Goal: Book appointment/travel/reservation

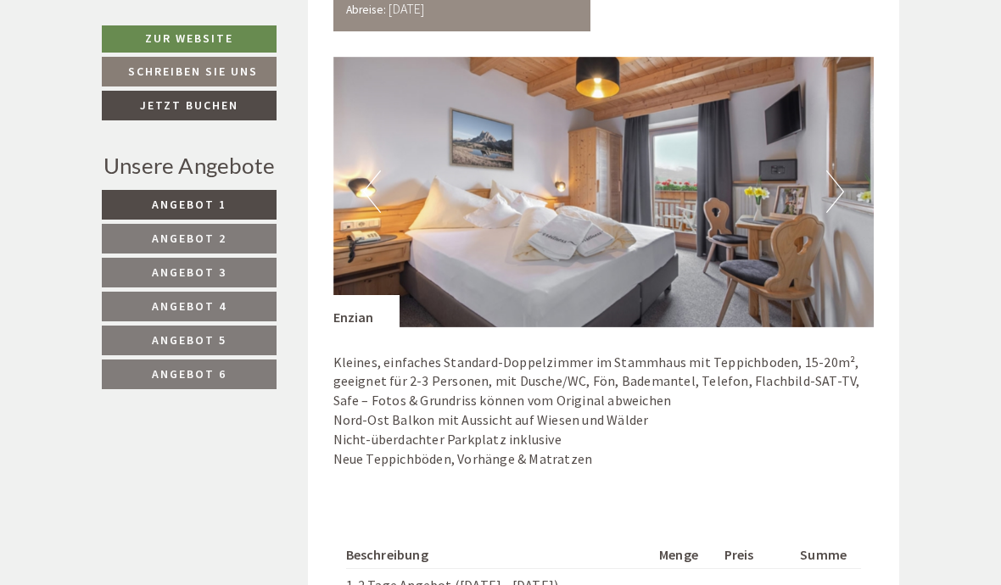
scroll to position [996, 0]
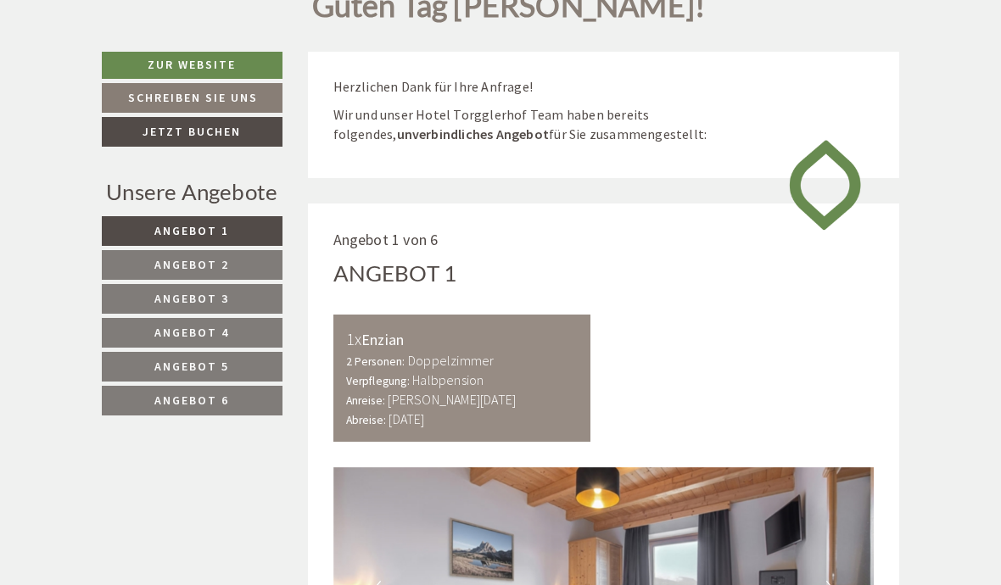
scroll to position [583, 0]
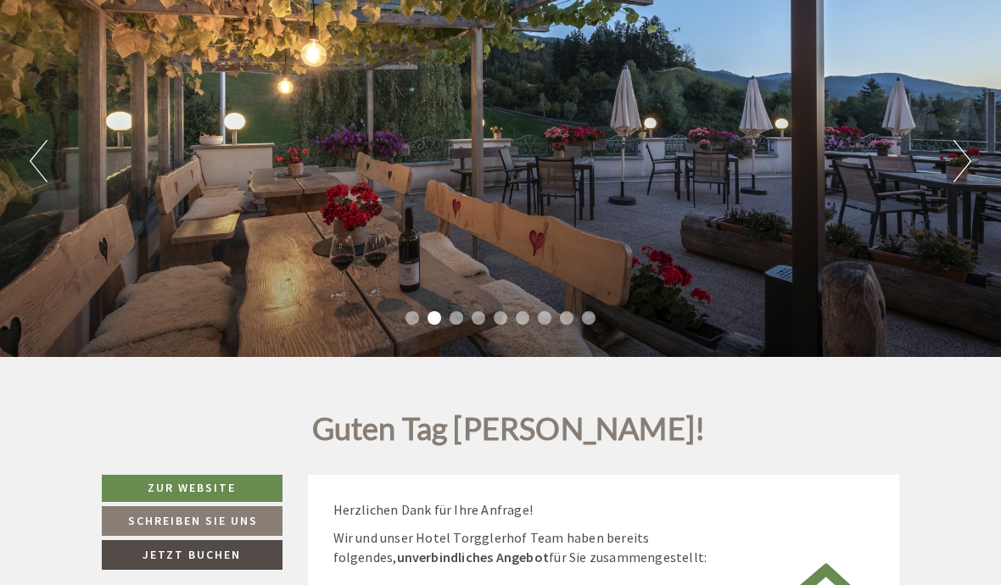
scroll to position [161, 0]
click at [957, 166] on button "Next" at bounding box center [962, 161] width 18 height 42
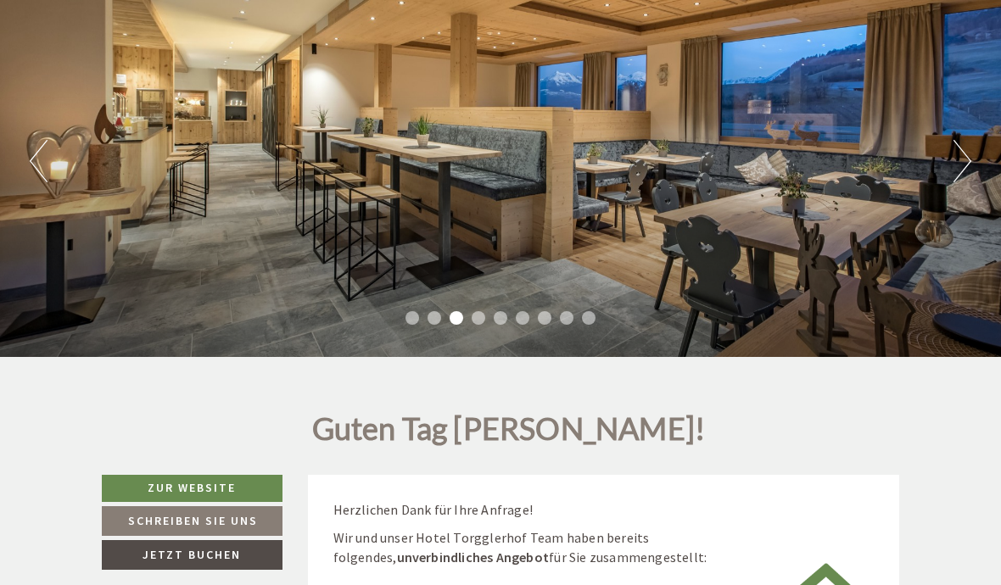
click at [969, 159] on button "Next" at bounding box center [962, 161] width 18 height 42
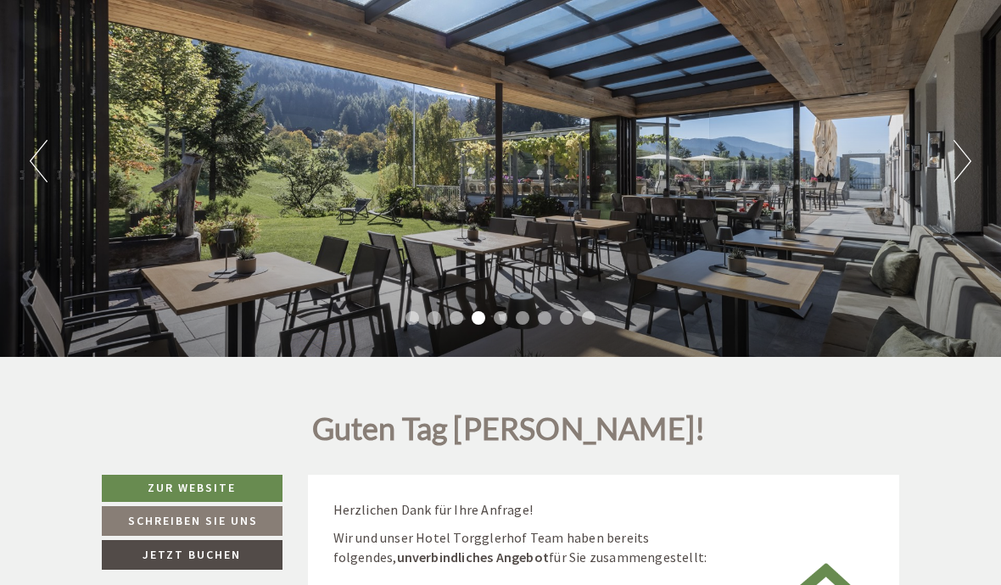
click at [953, 168] on button "Next" at bounding box center [962, 161] width 18 height 42
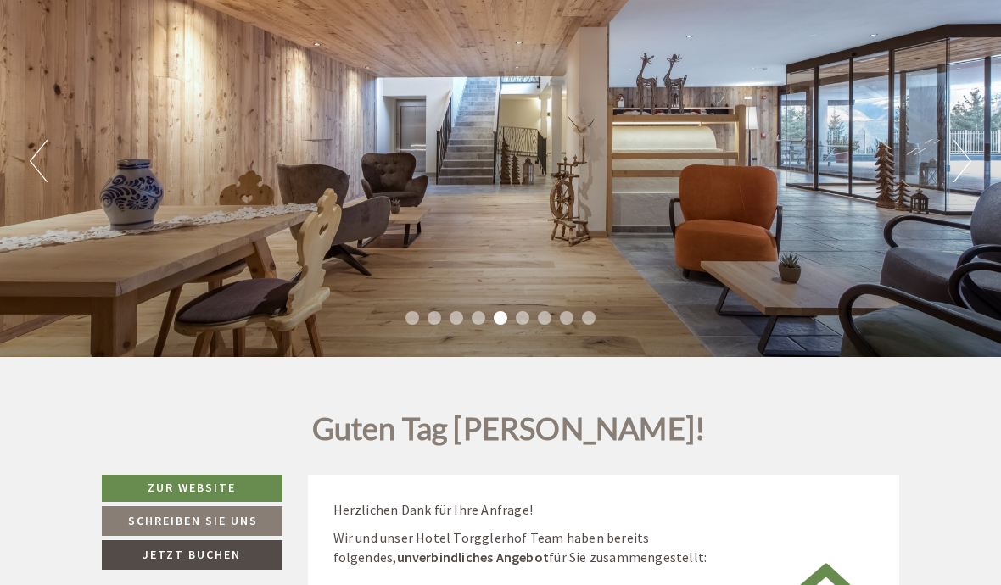
click at [968, 164] on button "Next" at bounding box center [962, 161] width 18 height 42
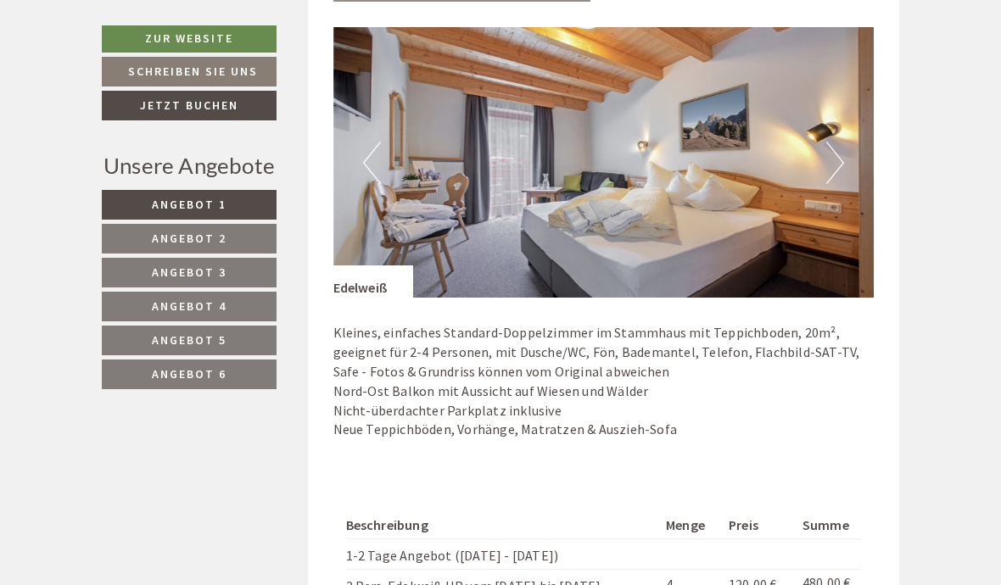
scroll to position [2063, 0]
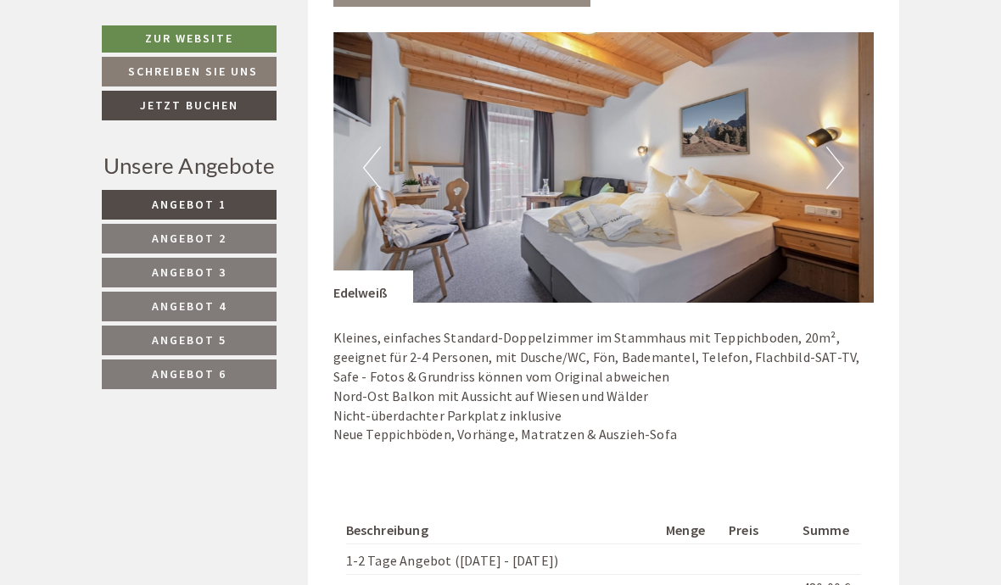
click at [842, 148] on button "Next" at bounding box center [835, 168] width 18 height 42
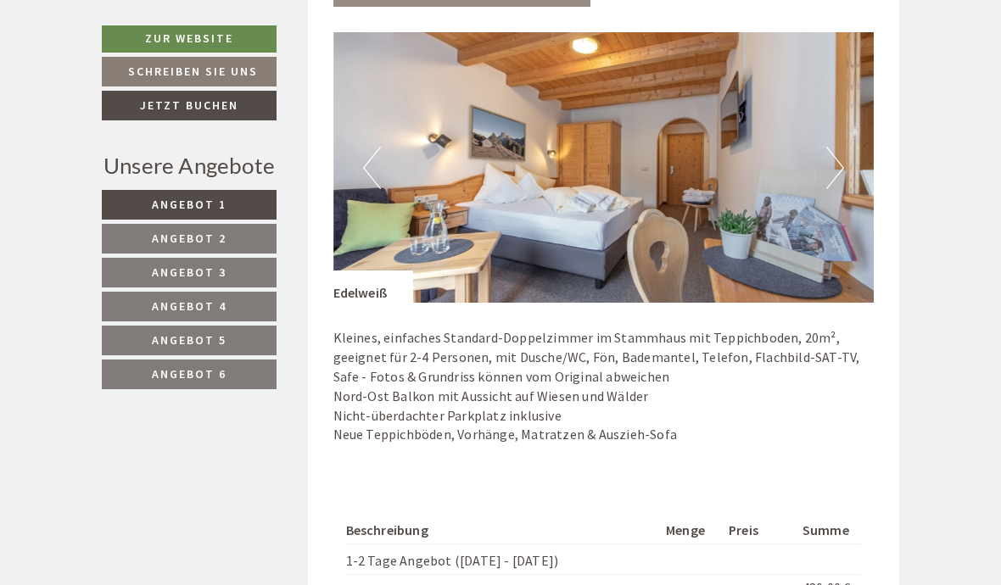
click at [835, 158] on button "Next" at bounding box center [835, 168] width 18 height 42
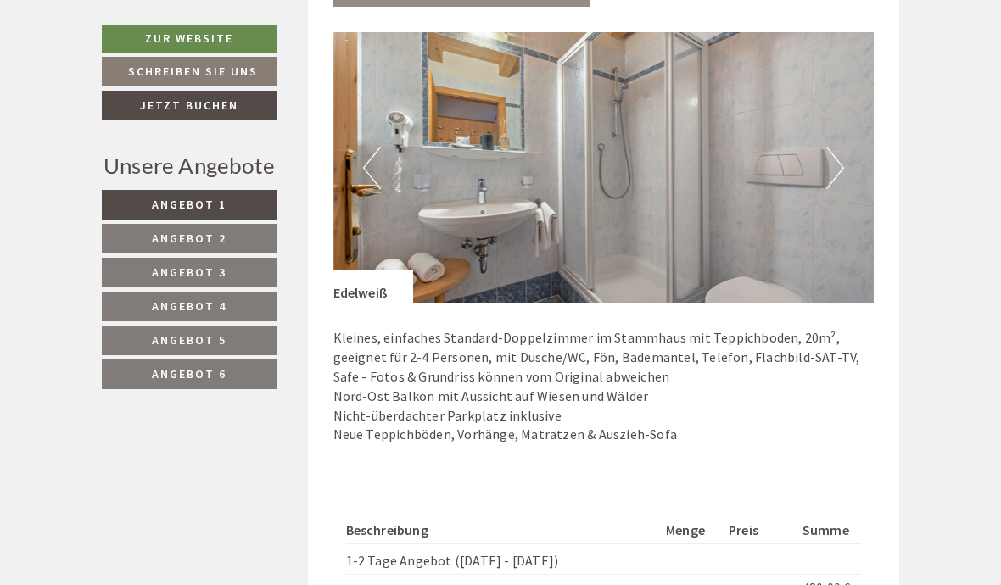
click at [833, 155] on button "Next" at bounding box center [835, 168] width 18 height 42
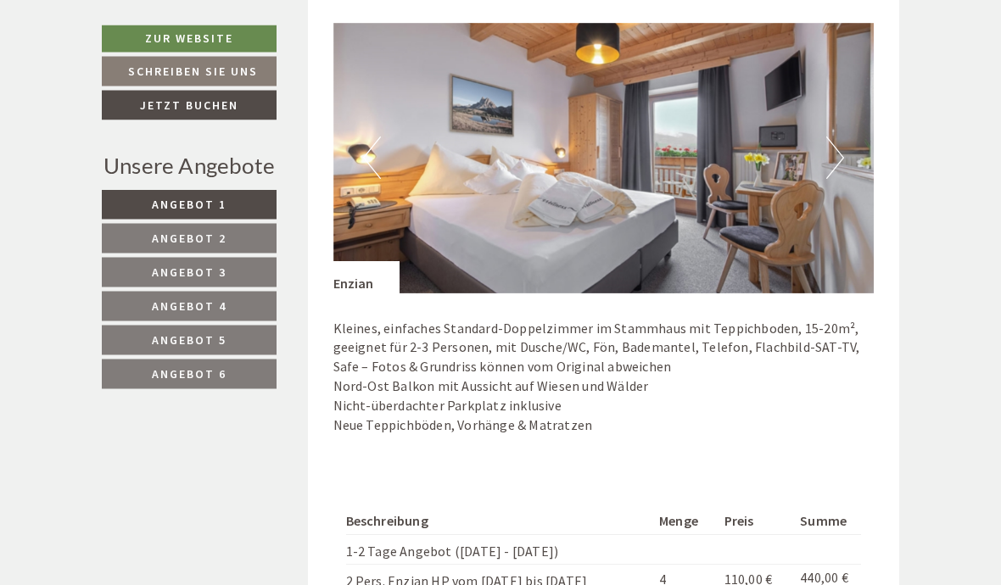
scroll to position [1028, 0]
click at [831, 157] on button "Next" at bounding box center [835, 158] width 18 height 42
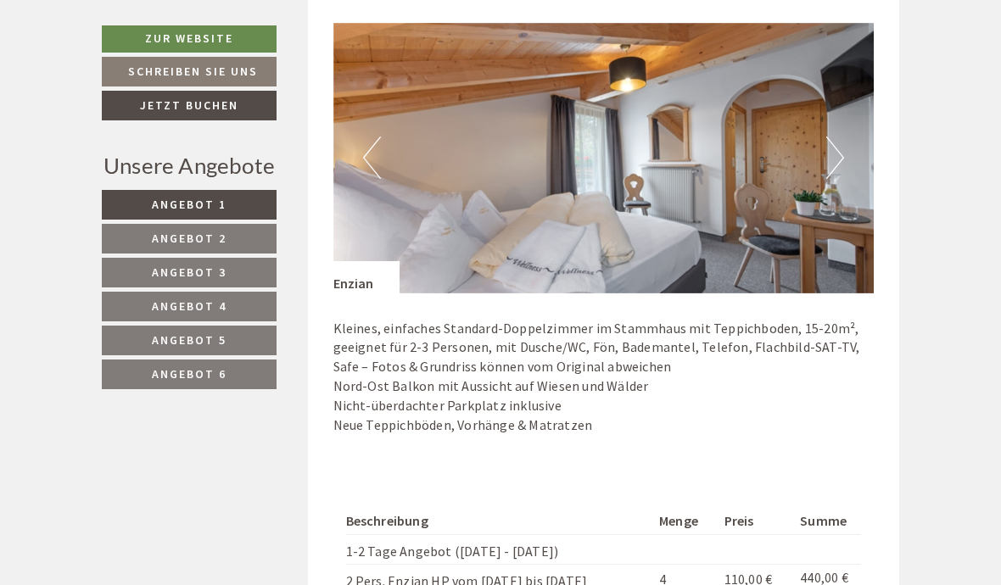
click at [833, 160] on button "Next" at bounding box center [835, 158] width 18 height 42
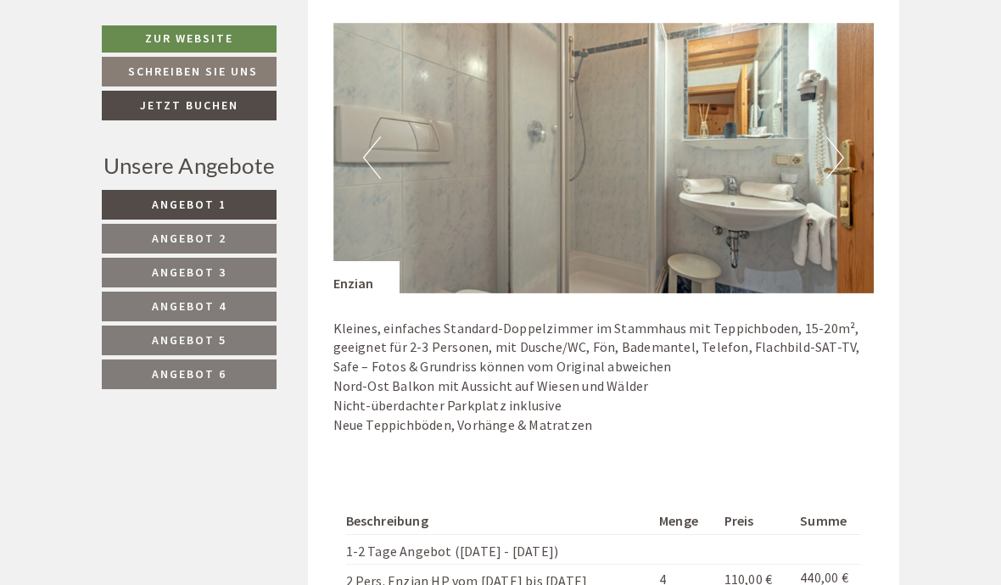
click at [834, 153] on button "Next" at bounding box center [835, 158] width 18 height 42
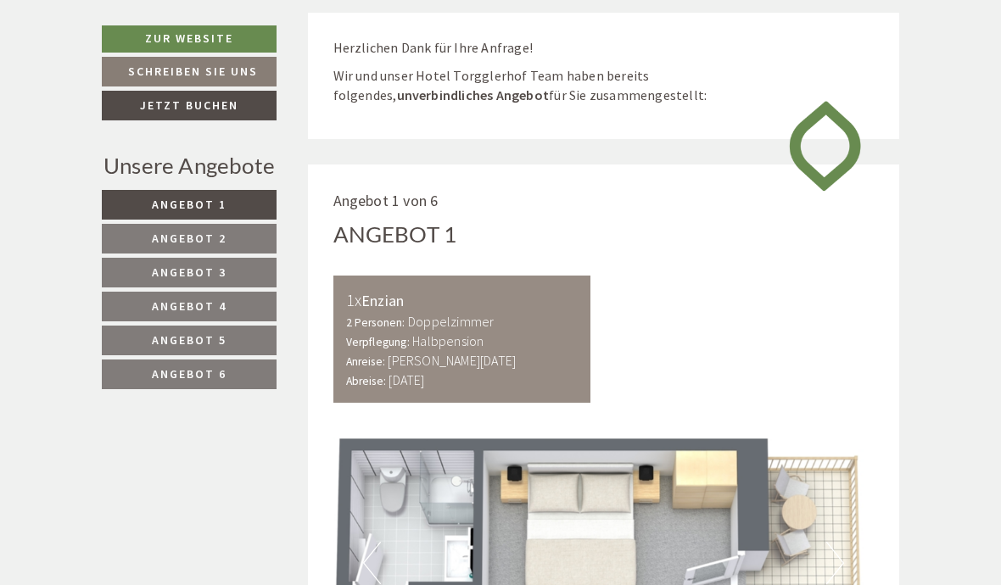
scroll to position [625, 0]
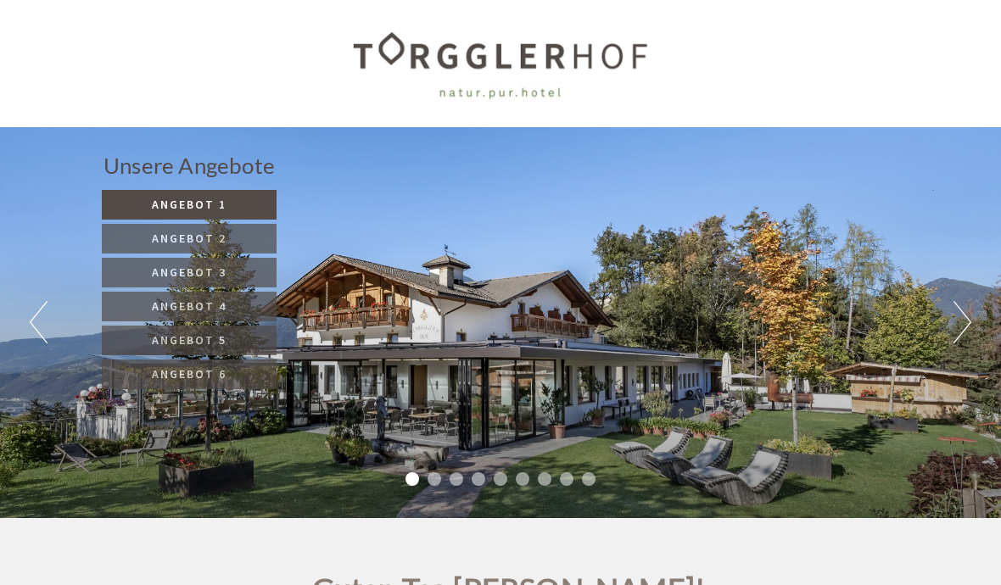
scroll to position [973, 0]
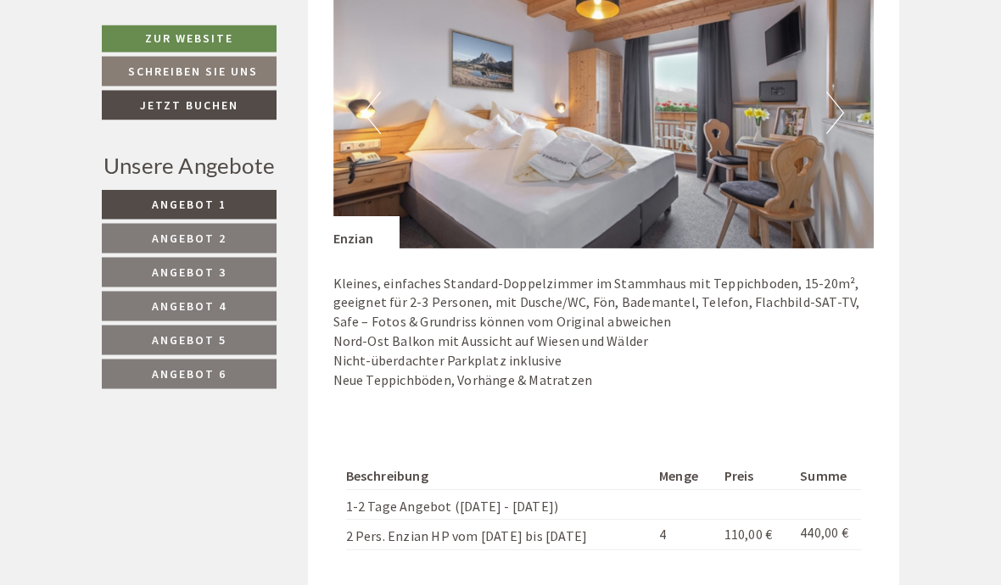
scroll to position [1059, 0]
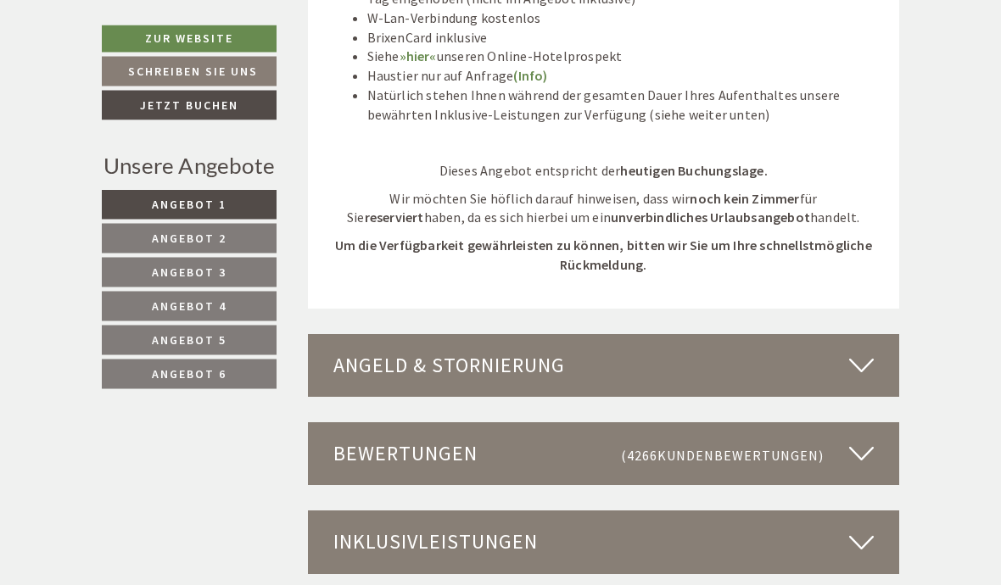
click at [876, 335] on div "Angeld & Stornierung" at bounding box center [604, 366] width 592 height 63
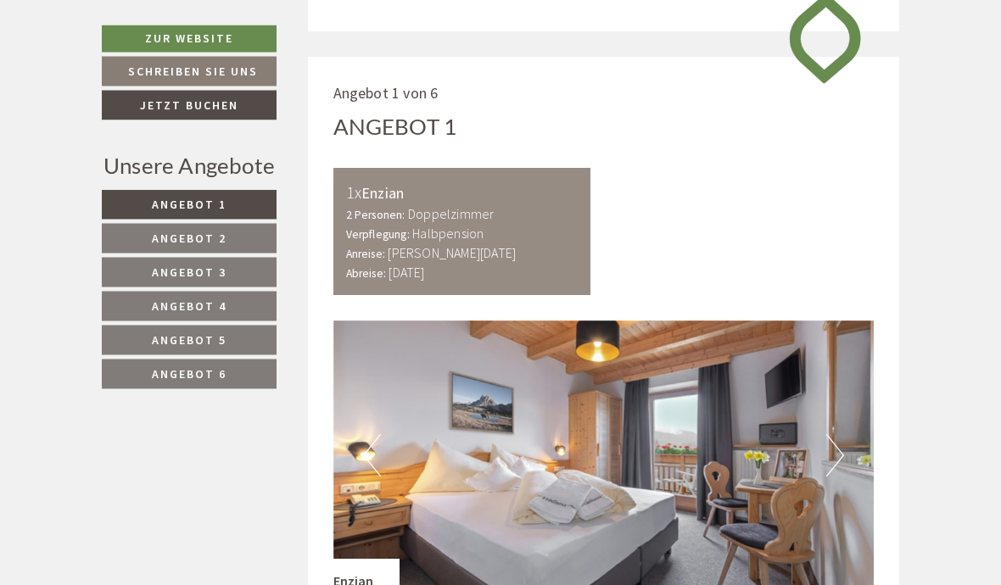
scroll to position [731, 0]
click at [221, 239] on span "Angebot 2" at bounding box center [189, 238] width 75 height 15
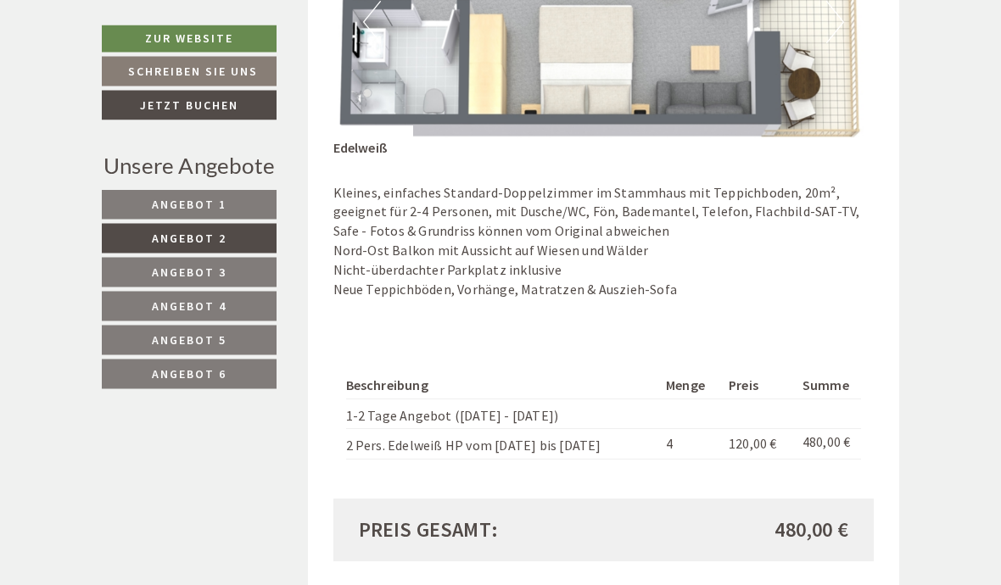
scroll to position [1268, 0]
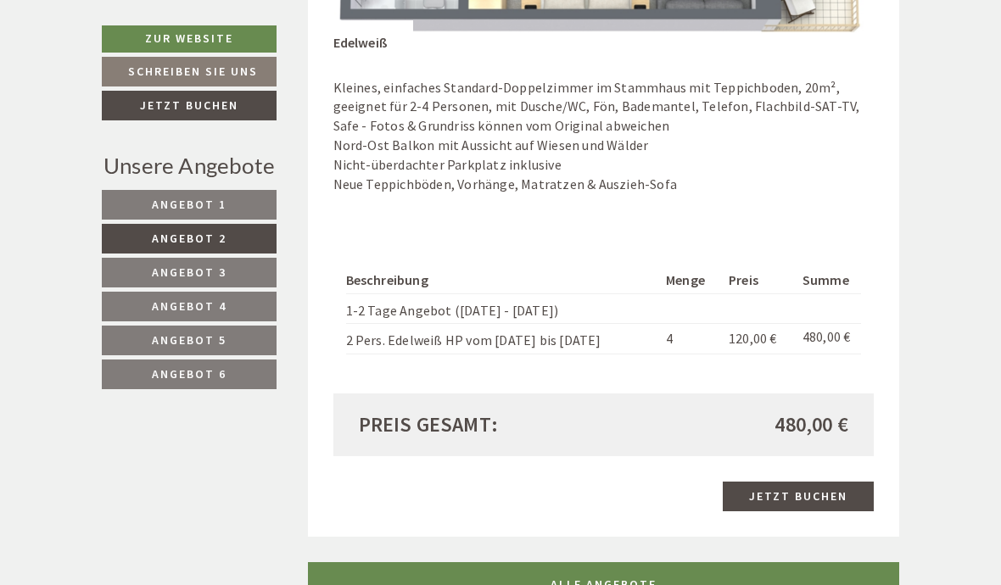
click at [233, 276] on link "Angebot 3" at bounding box center [189, 273] width 175 height 30
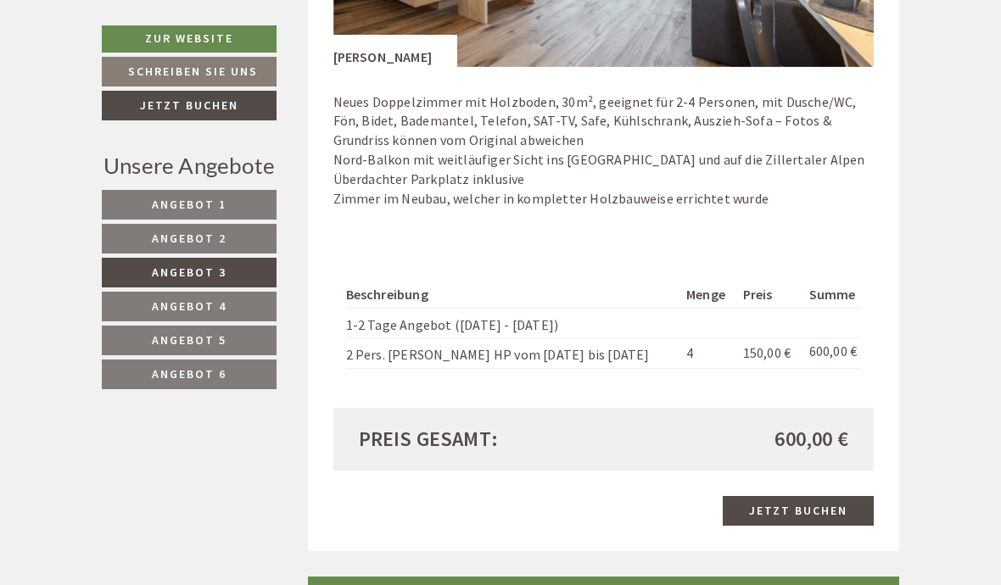
scroll to position [1330, 0]
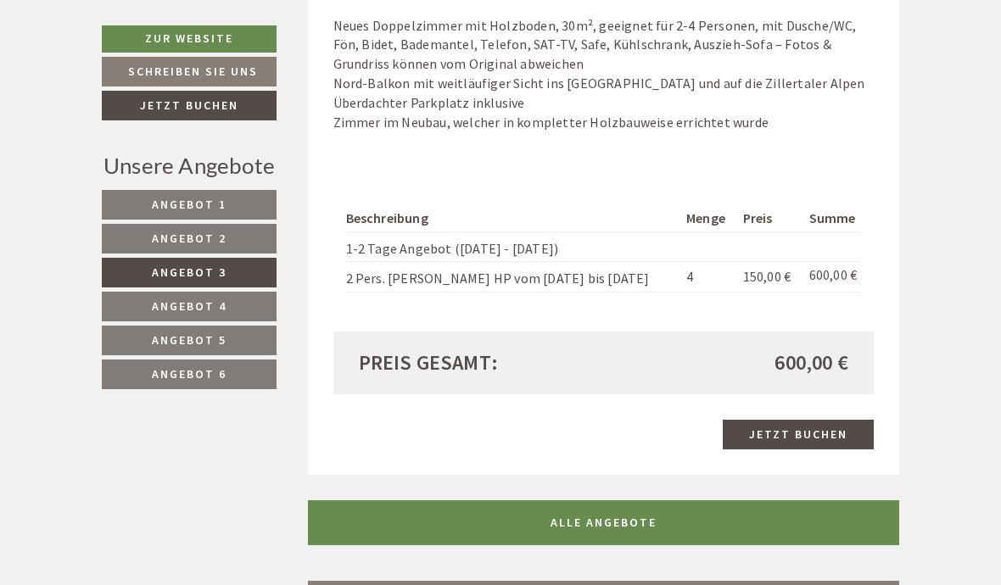
click at [234, 304] on link "Angebot 4" at bounding box center [189, 307] width 175 height 30
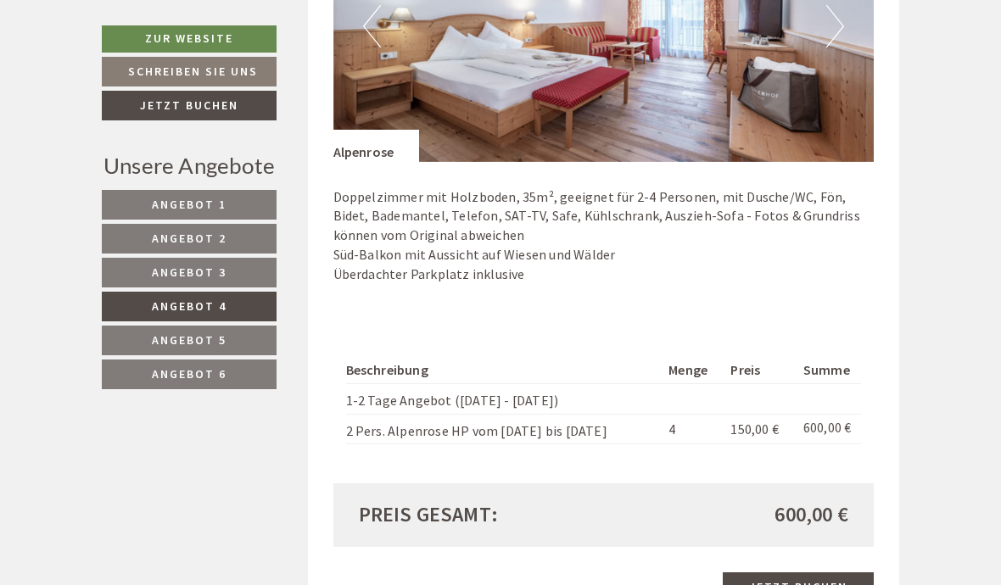
click at [229, 339] on link "Angebot 5" at bounding box center [189, 341] width 175 height 30
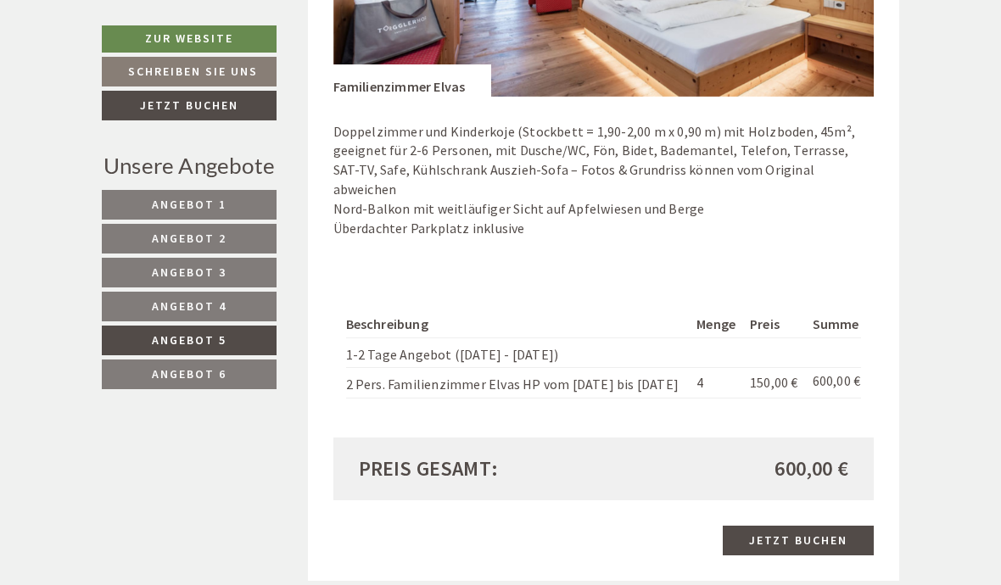
click at [246, 376] on link "Angebot 6" at bounding box center [189, 375] width 175 height 30
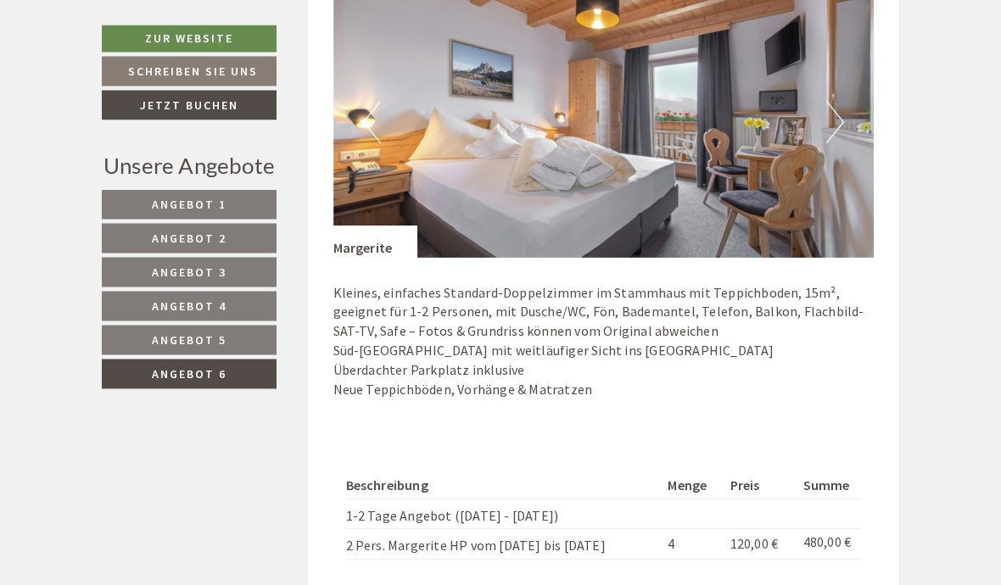
scroll to position [1054, 0]
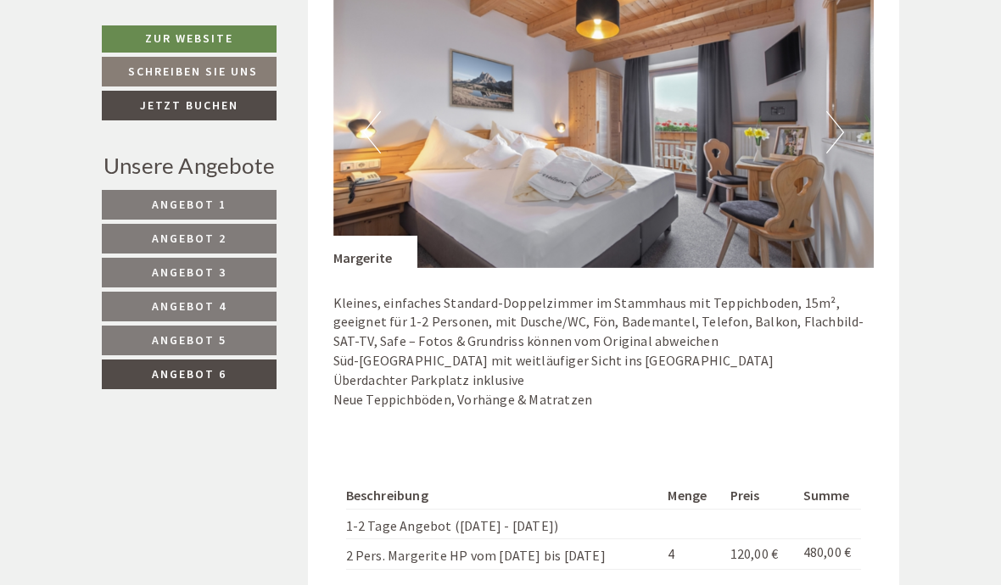
click at [226, 201] on link "Angebot 1" at bounding box center [189, 205] width 175 height 30
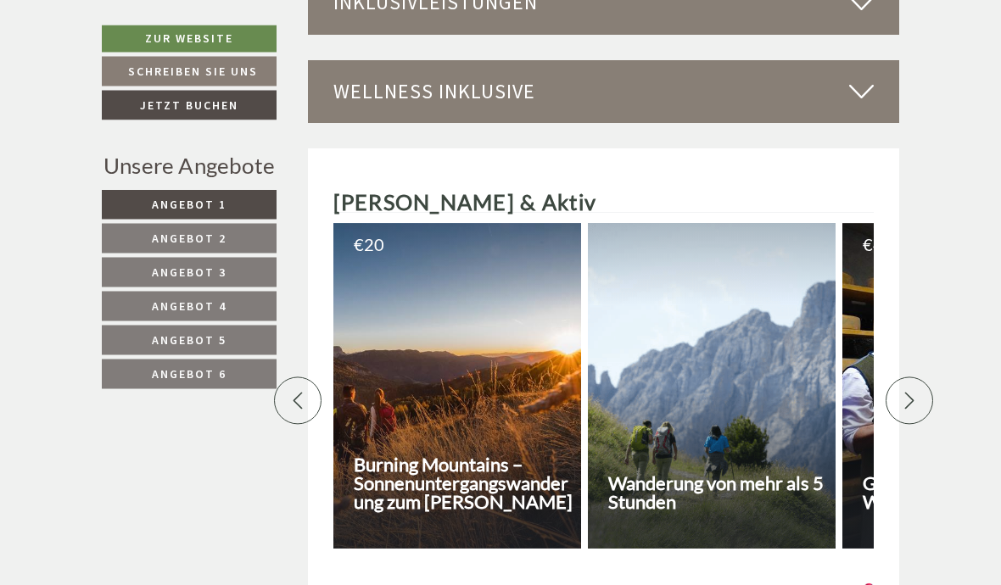
scroll to position [3012, 0]
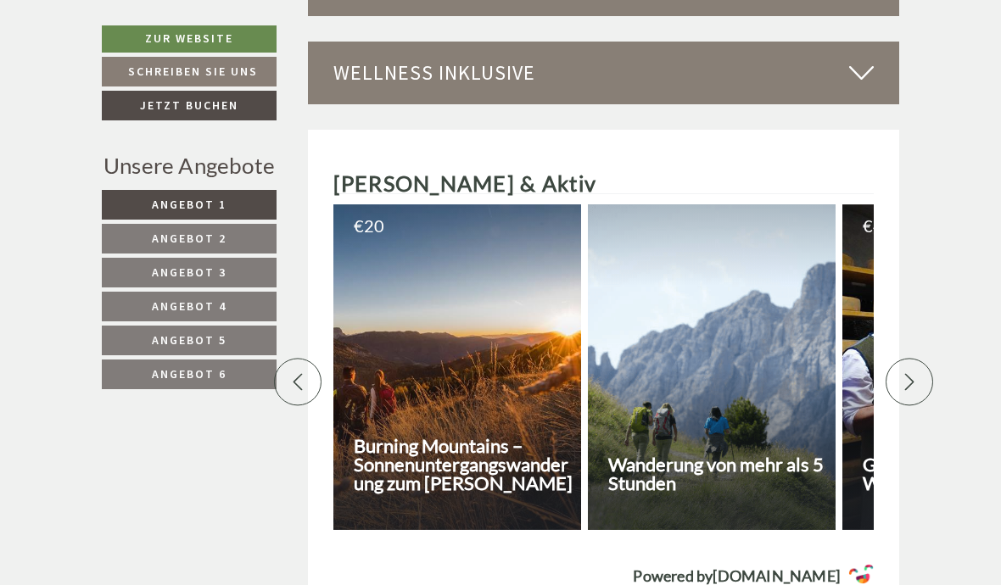
click at [142, 382] on link "Angebot 6" at bounding box center [189, 375] width 175 height 30
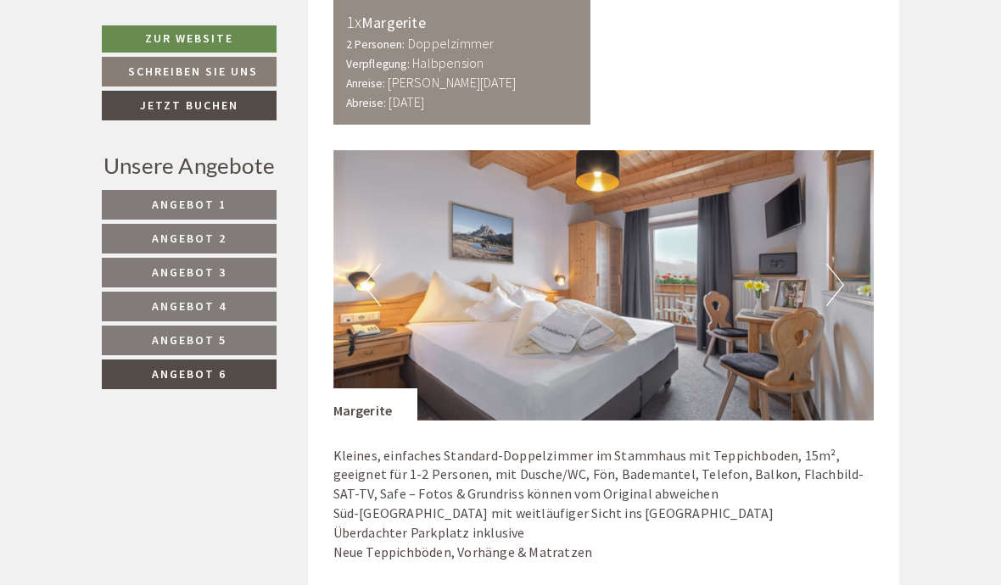
scroll to position [900, 0]
click at [145, 209] on link "Angebot 1" at bounding box center [189, 205] width 175 height 30
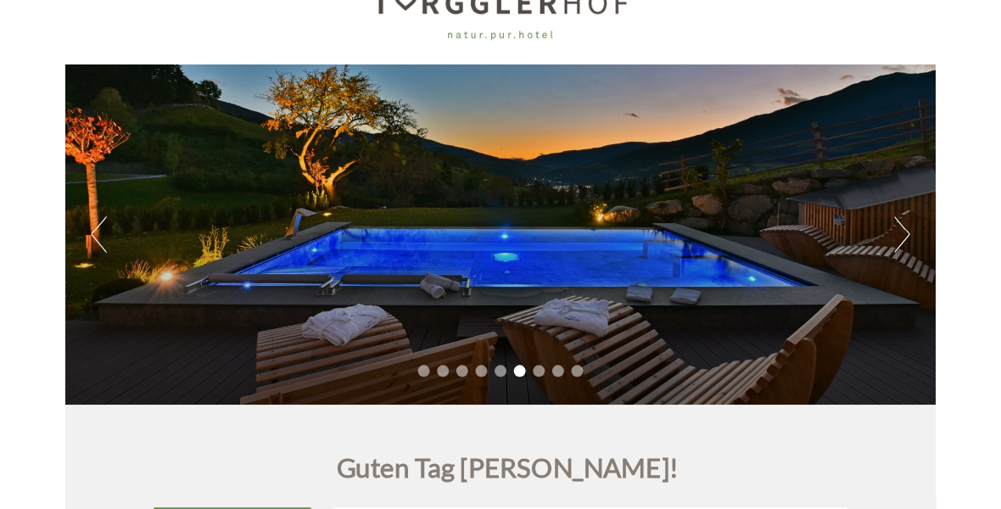
scroll to position [0, 0]
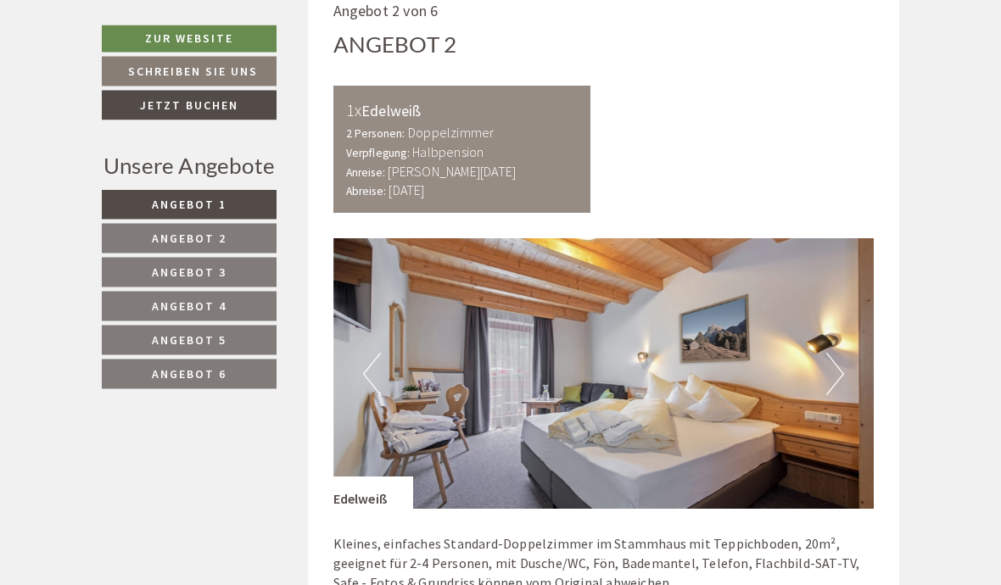
scroll to position [1857, 0]
click at [829, 353] on button "Next" at bounding box center [835, 374] width 18 height 42
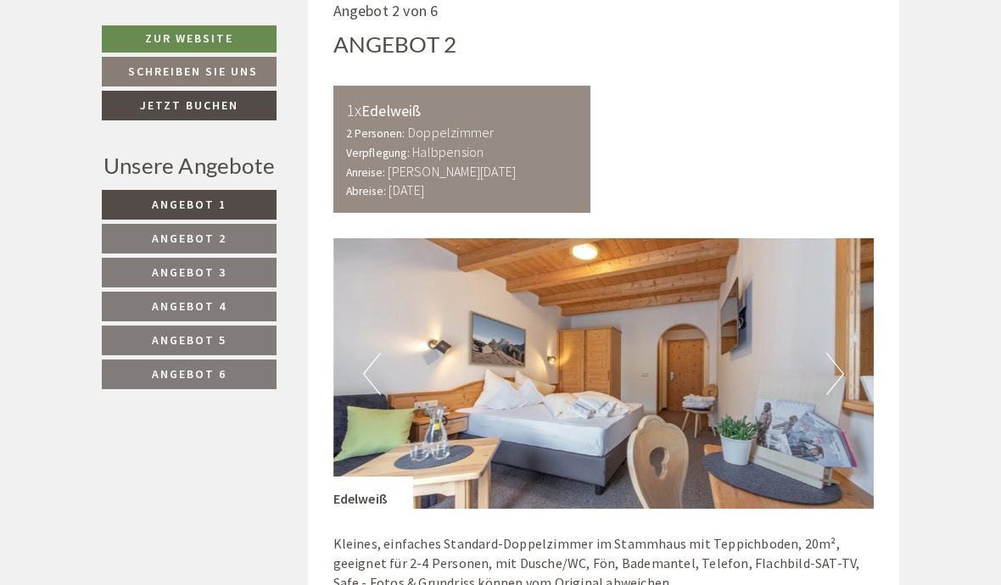
click at [842, 361] on button "Next" at bounding box center [835, 374] width 18 height 42
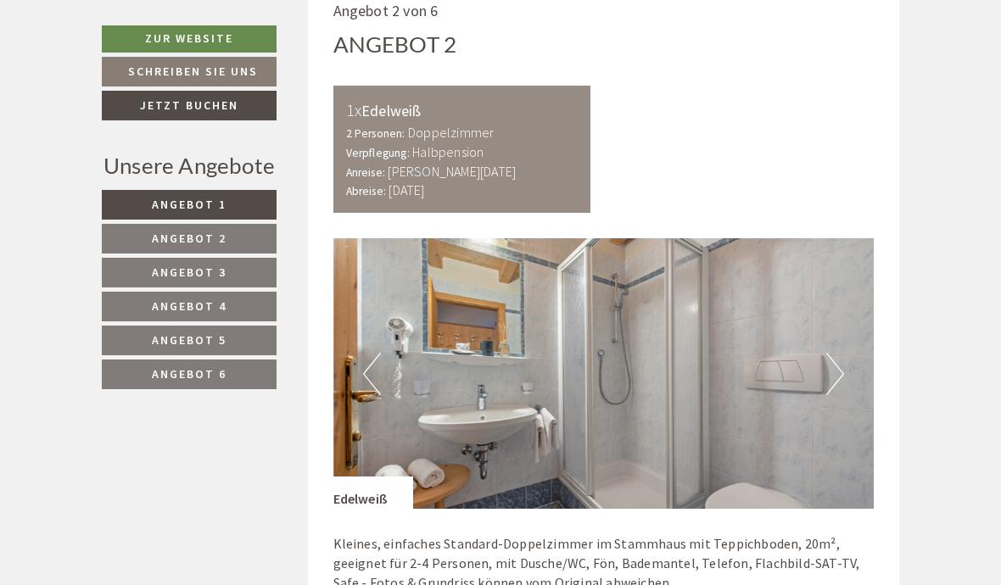
click at [839, 370] on button "Next" at bounding box center [835, 374] width 18 height 42
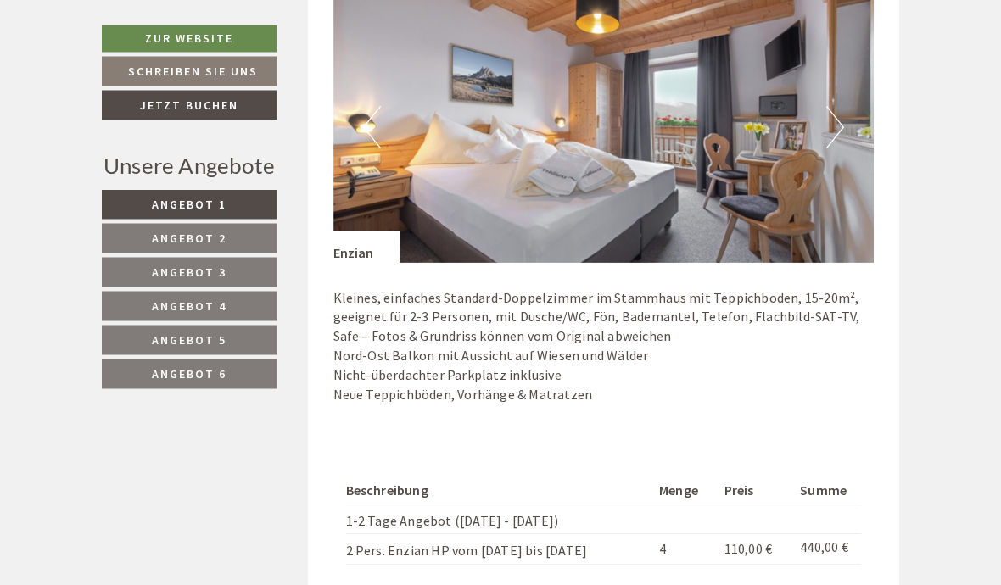
scroll to position [1054, 0]
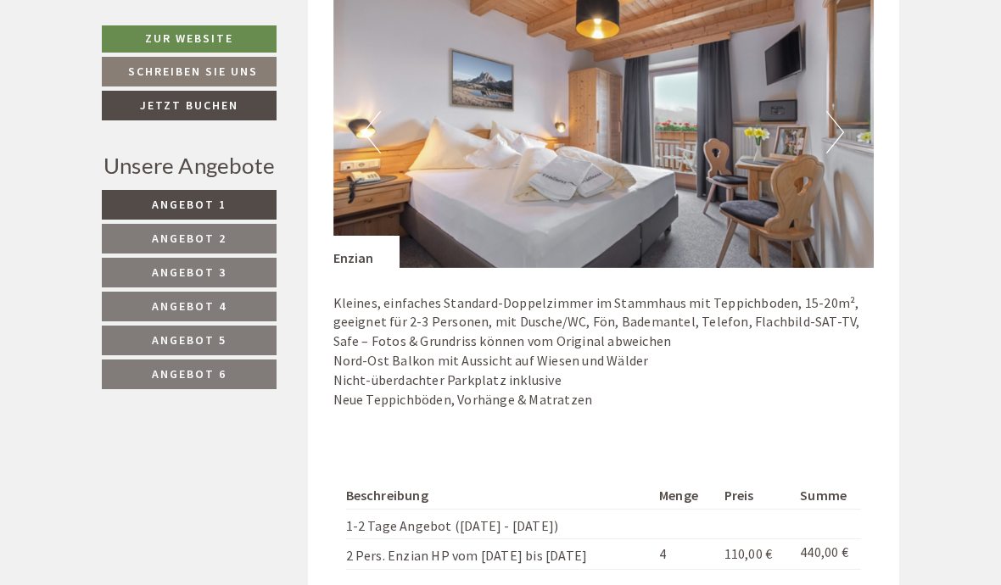
click at [826, 131] on button "Next" at bounding box center [835, 132] width 18 height 42
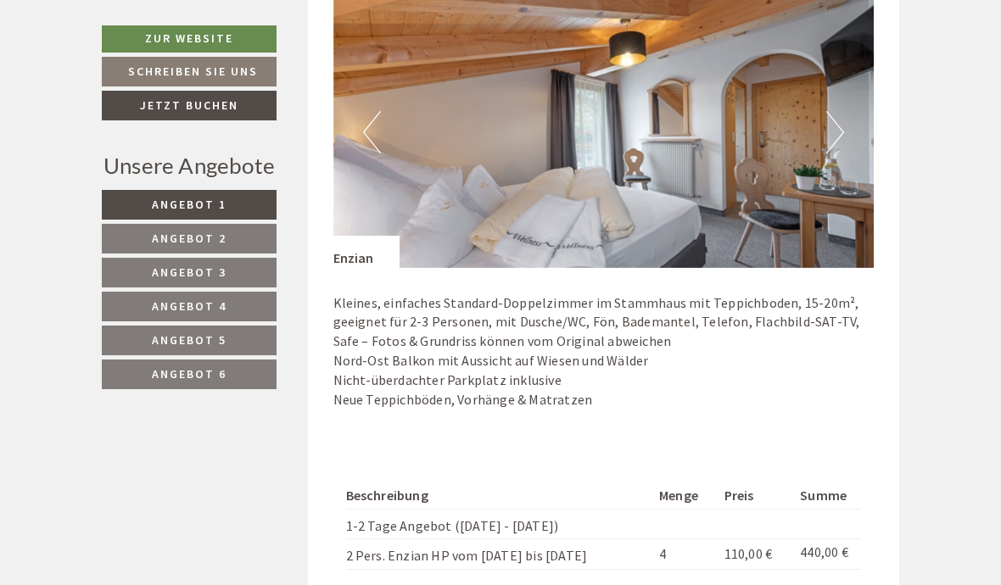
click at [823, 138] on img at bounding box center [603, 132] width 541 height 270
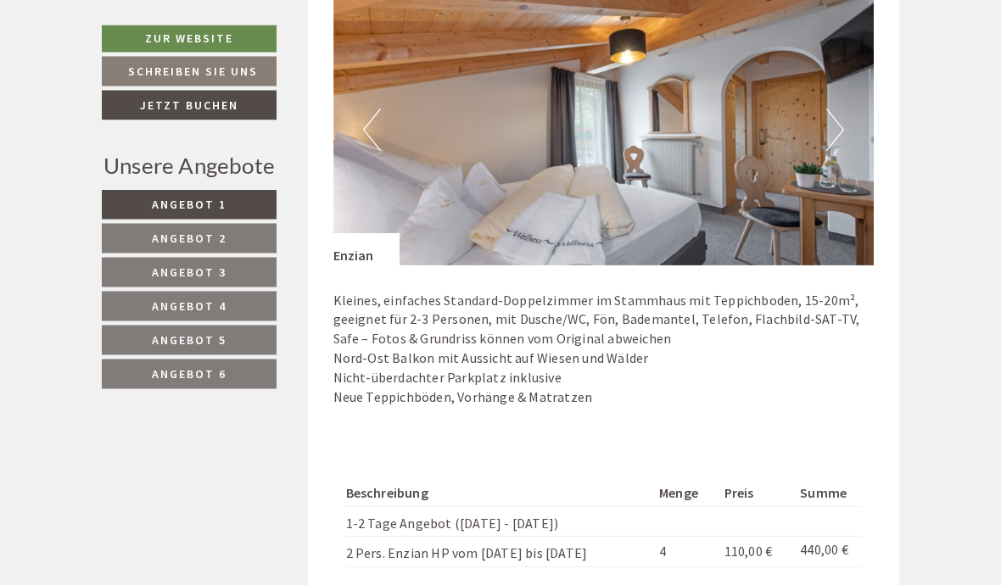
scroll to position [1036, 0]
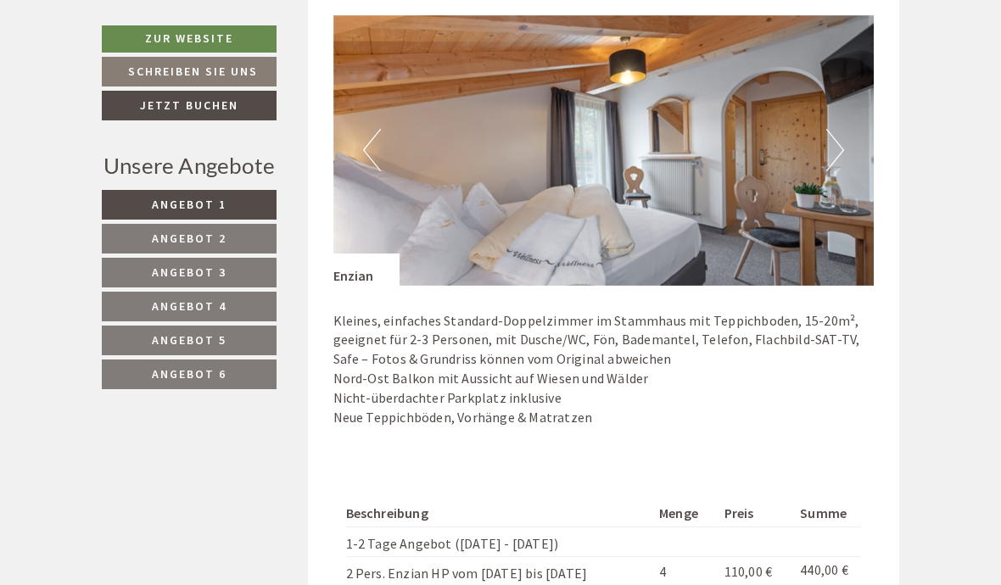
click at [833, 143] on button "Next" at bounding box center [835, 150] width 18 height 42
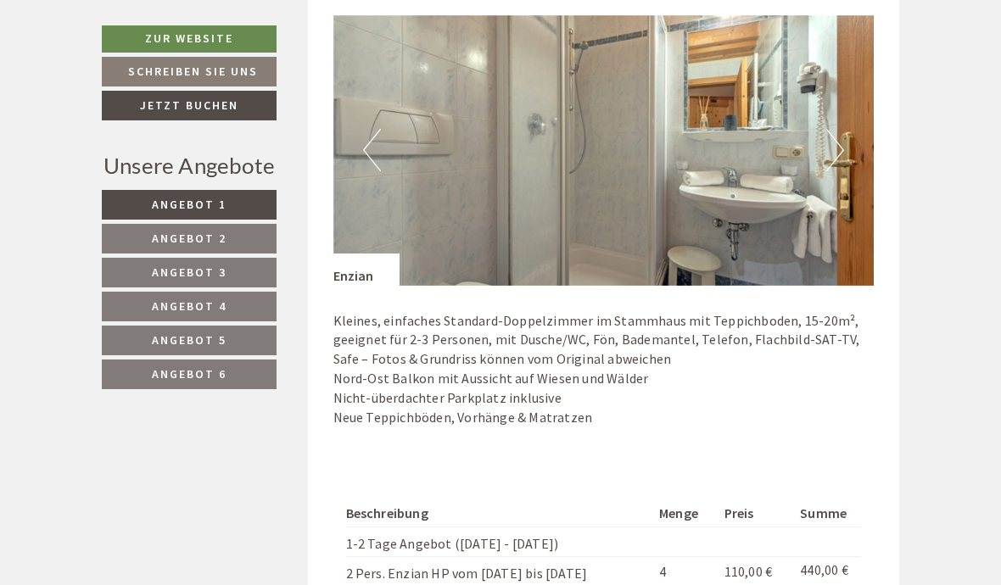
click at [828, 145] on button "Next" at bounding box center [835, 150] width 18 height 42
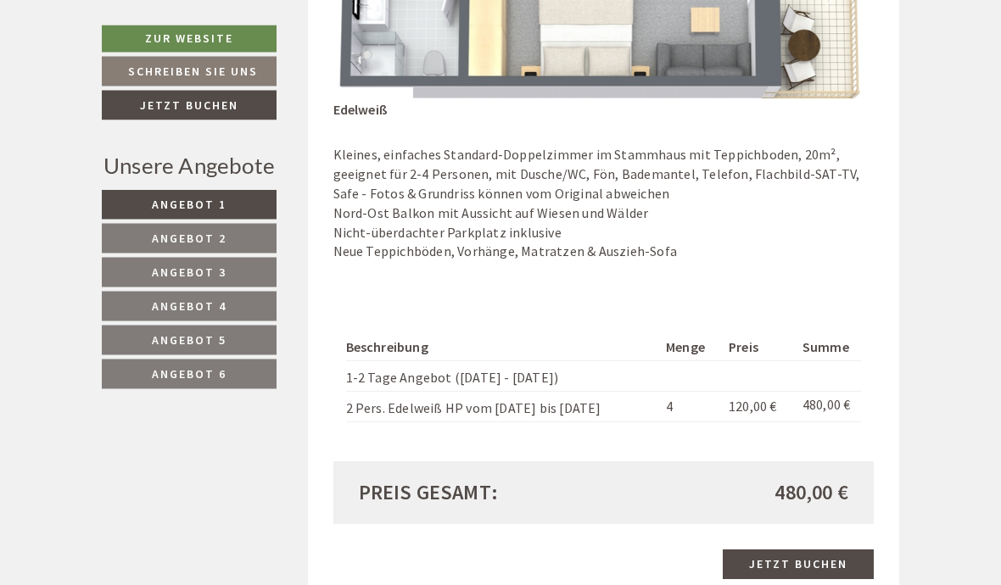
scroll to position [2246, 0]
click at [827, 549] on link "Jetzt buchen" at bounding box center [797, 564] width 151 height 30
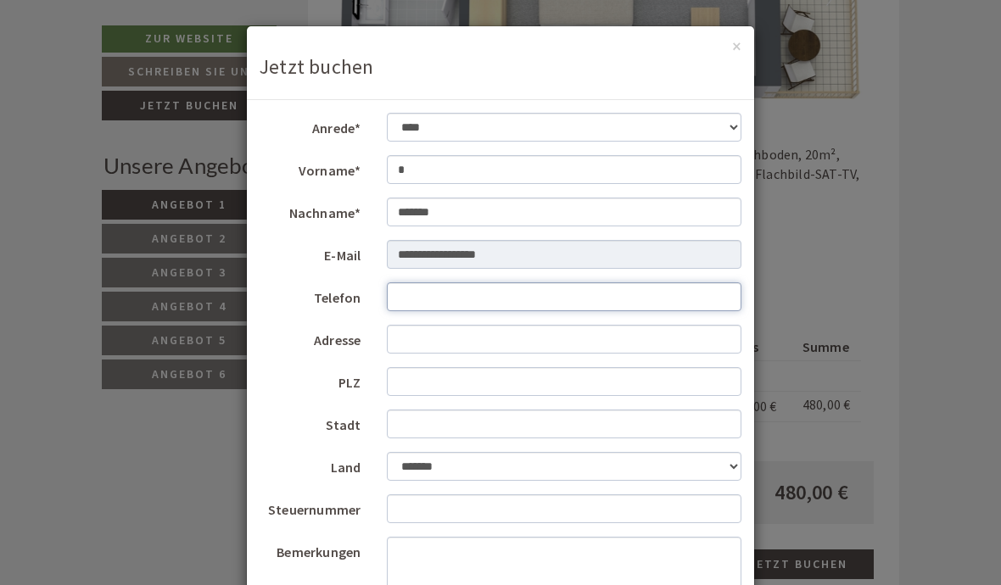
click at [512, 294] on input "Telefon" at bounding box center [564, 296] width 355 height 29
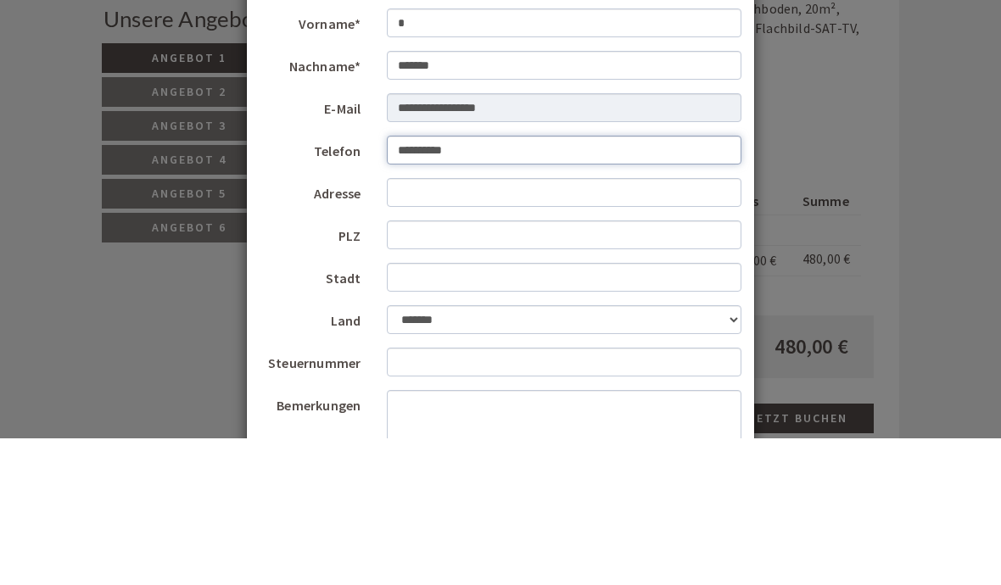
click at [398, 282] on input "**********" at bounding box center [564, 296] width 355 height 29
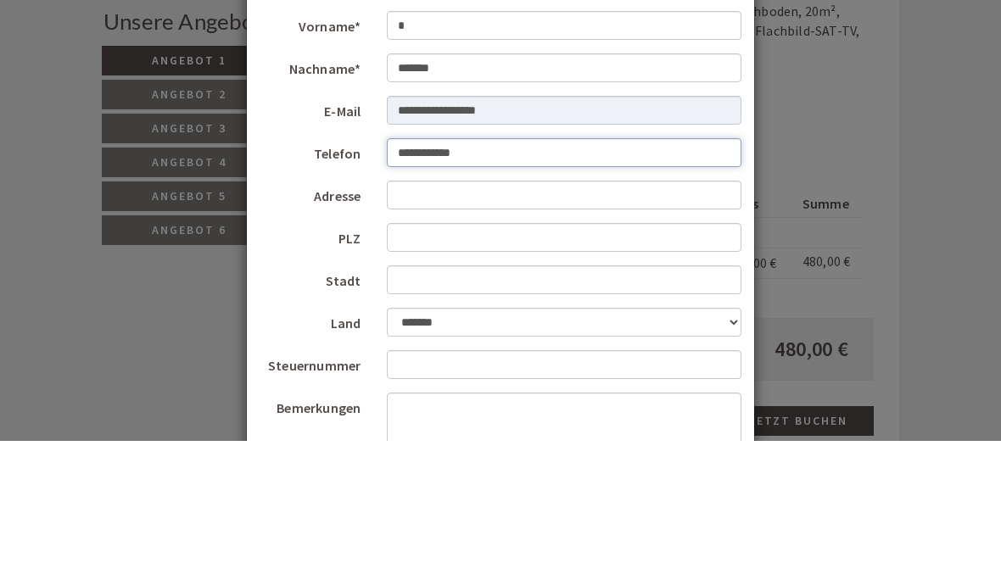
click at [556, 282] on input "**********" at bounding box center [564, 296] width 355 height 29
type input "**********"
click at [529, 325] on input "Adresse" at bounding box center [564, 339] width 355 height 29
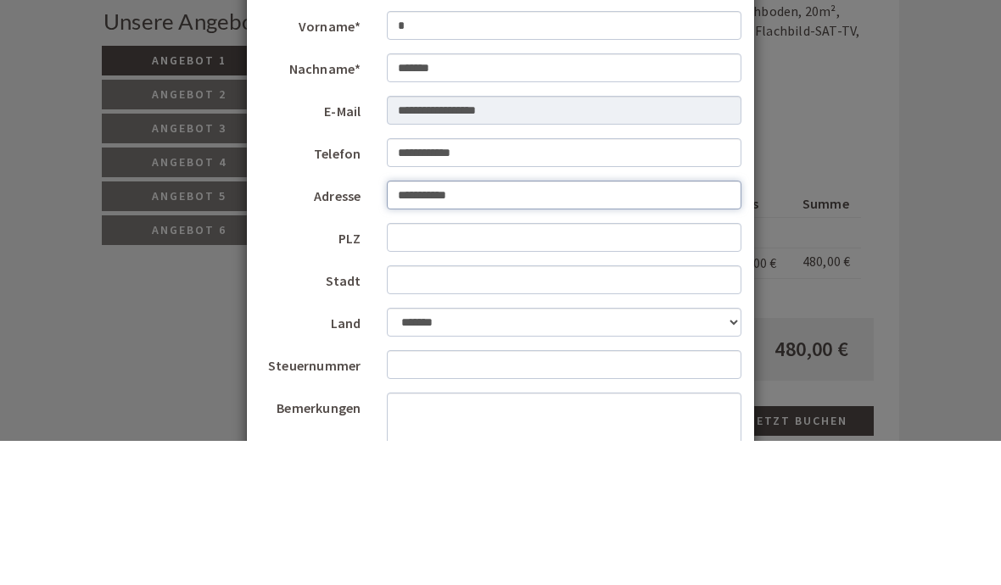
type input "**********"
click at [512, 367] on input "PLZ" at bounding box center [564, 381] width 355 height 29
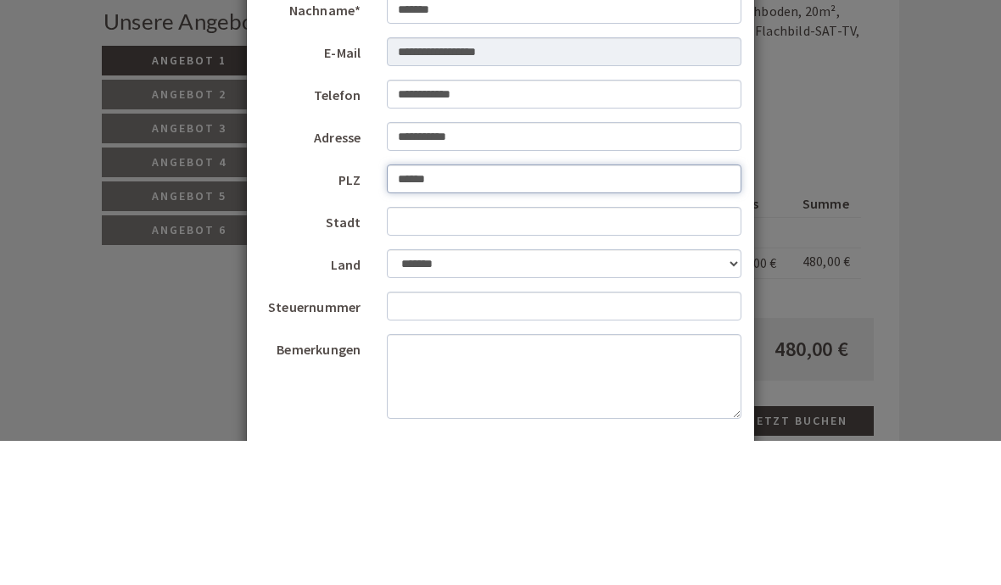
scroll to position [62, 0]
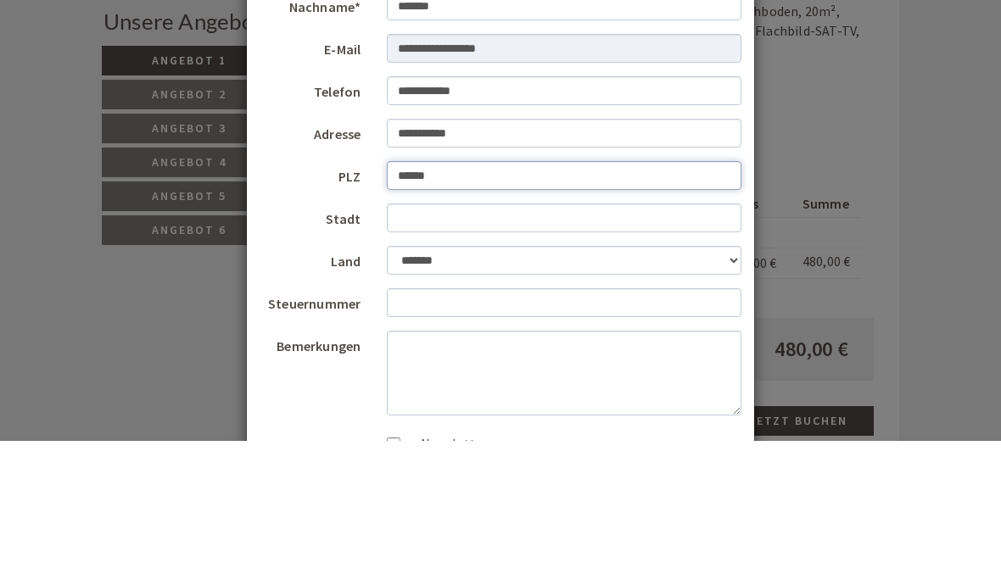
type input "******"
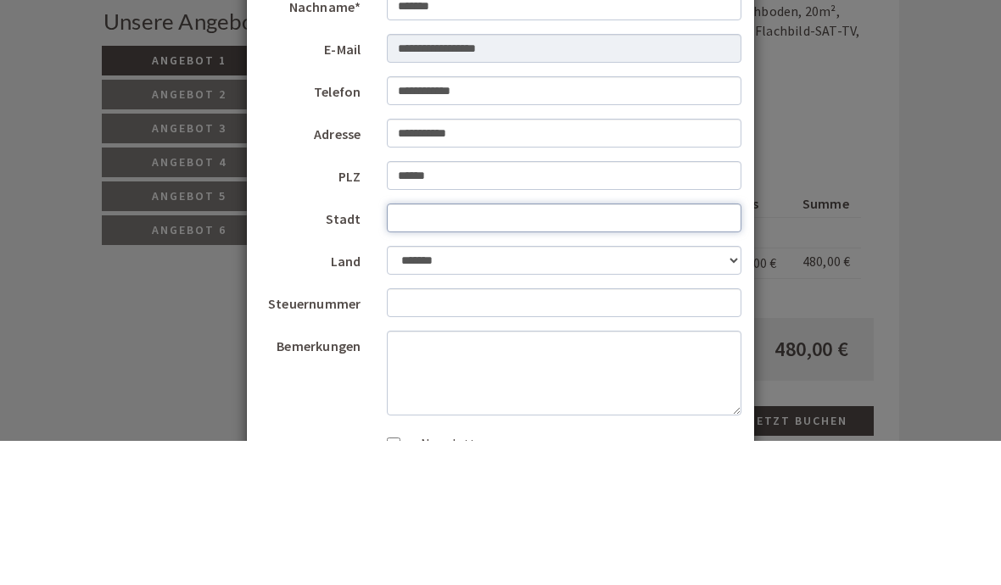
click at [551, 348] on input "Stadt" at bounding box center [564, 362] width 355 height 29
type input "*********"
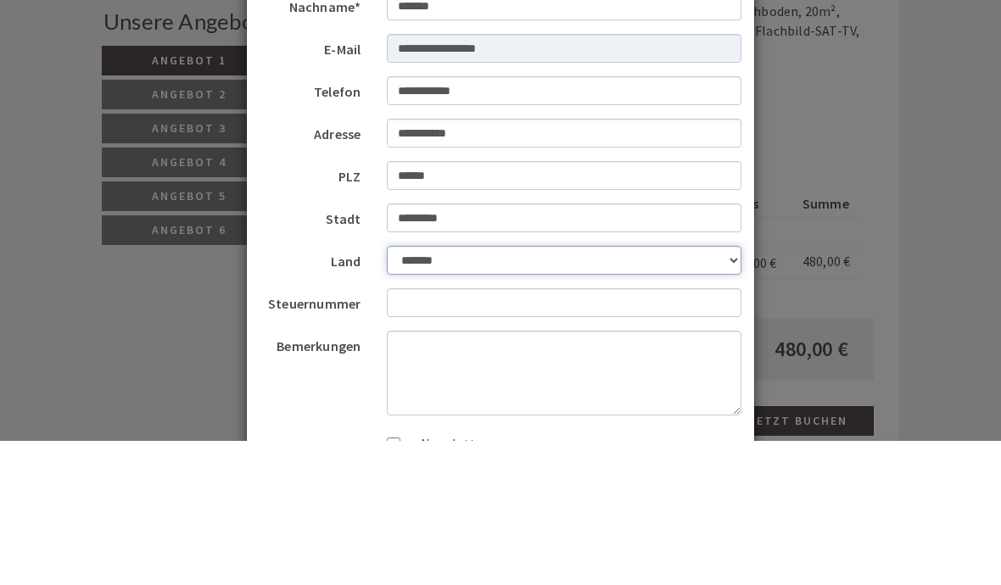
click at [527, 390] on select "**********" at bounding box center [564, 404] width 355 height 29
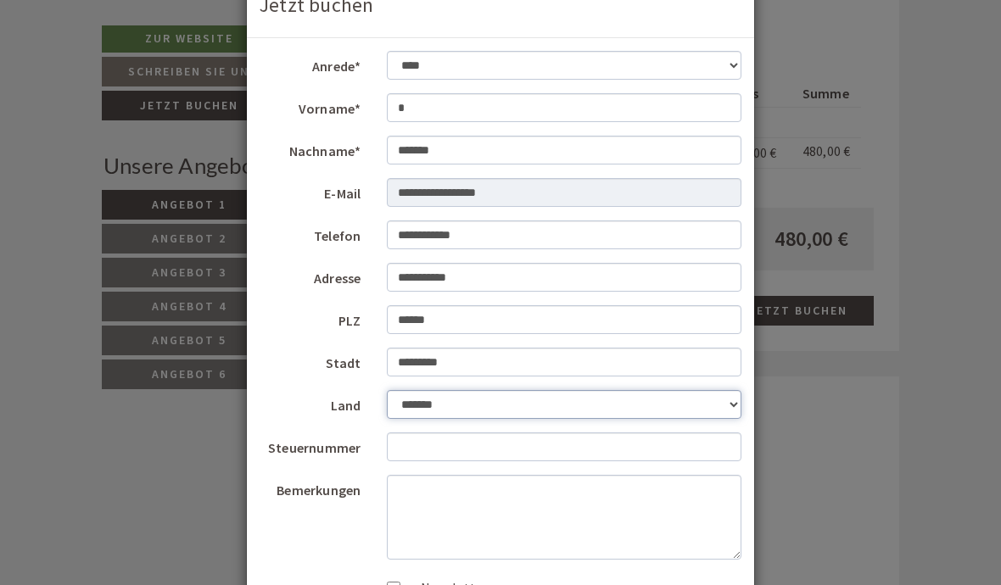
select select "***"
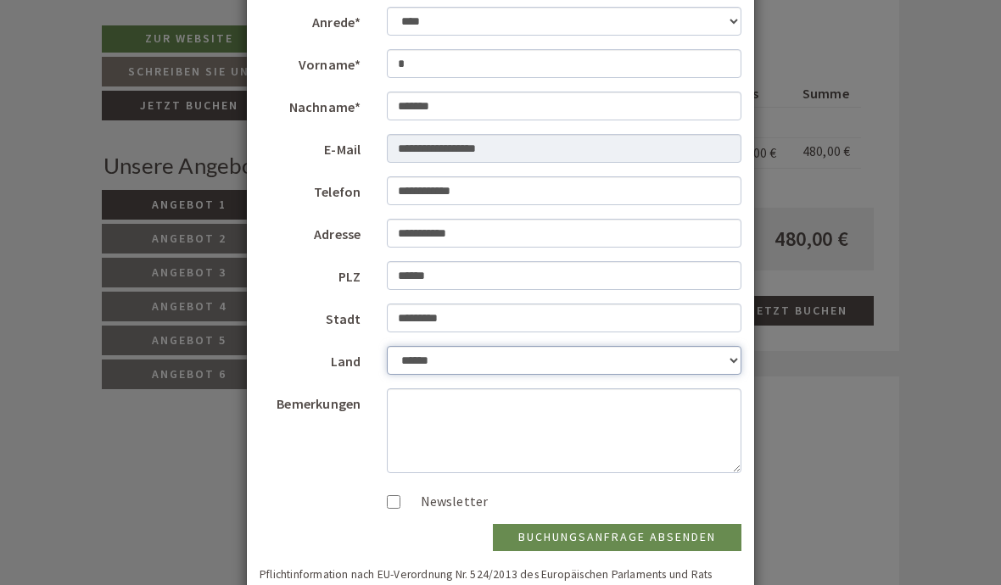
scroll to position [104, 0]
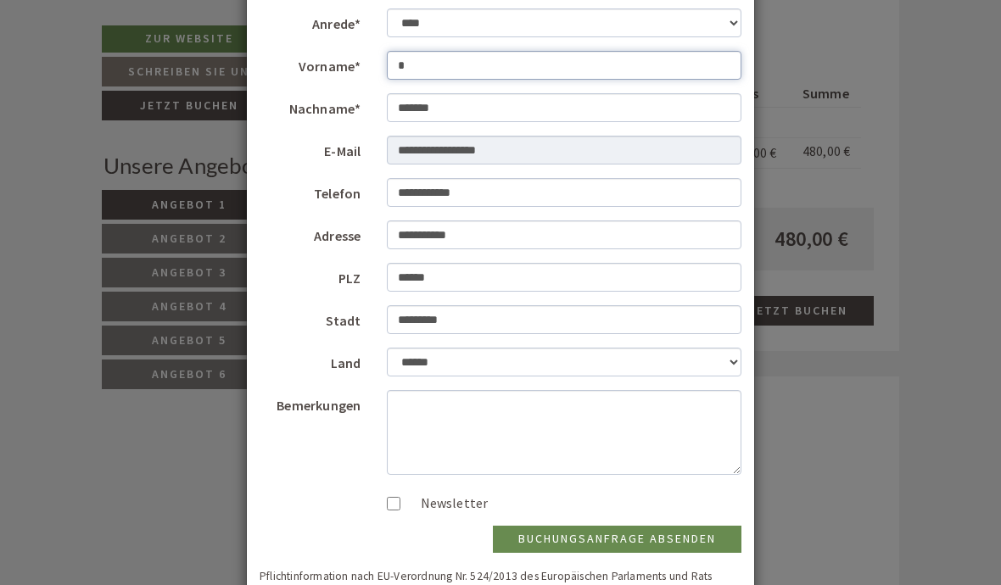
click at [482, 70] on input "*" at bounding box center [564, 65] width 355 height 29
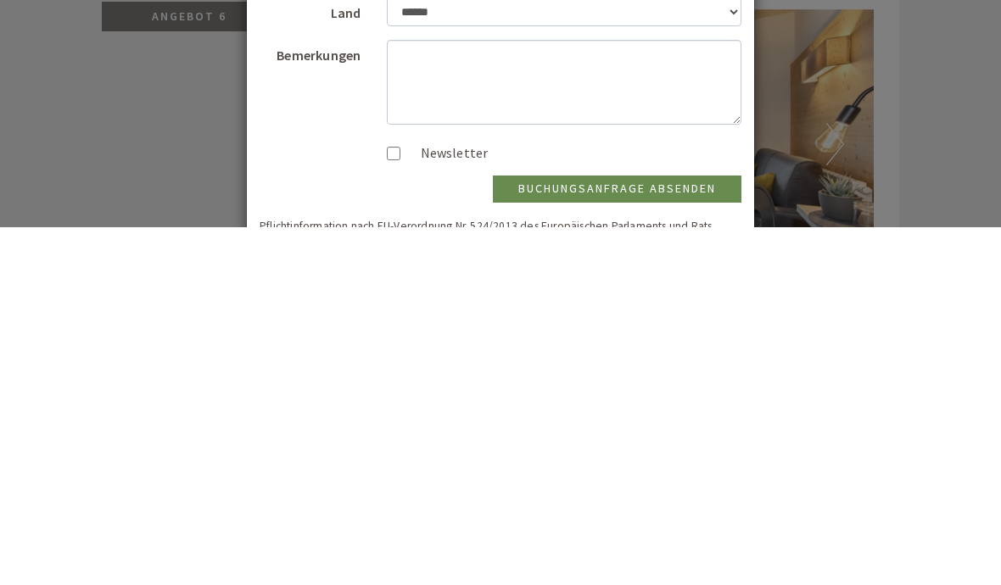
scroll to position [92, 0]
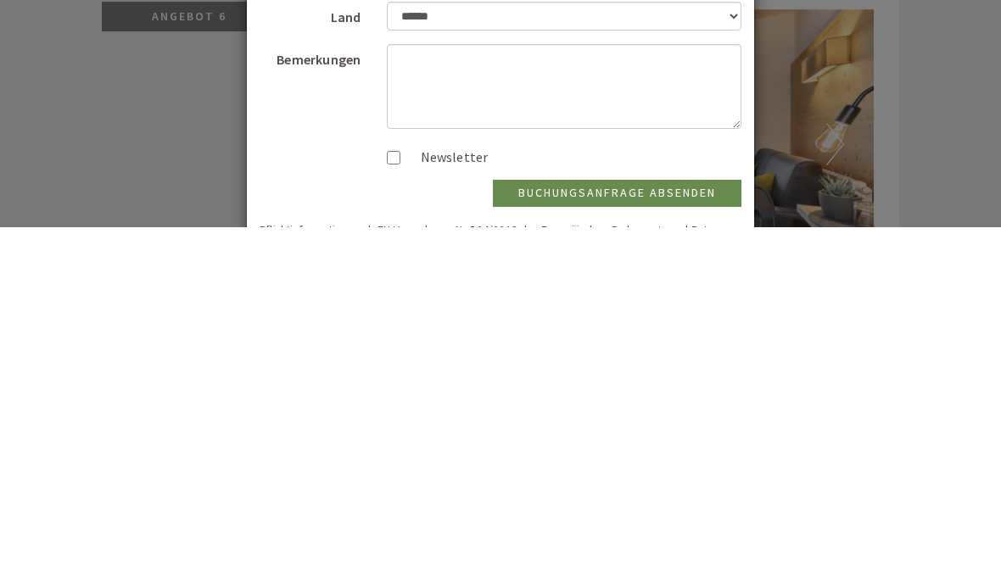
type input "******"
click at [655, 538] on button "Buchungsanfrage absenden" at bounding box center [617, 551] width 248 height 27
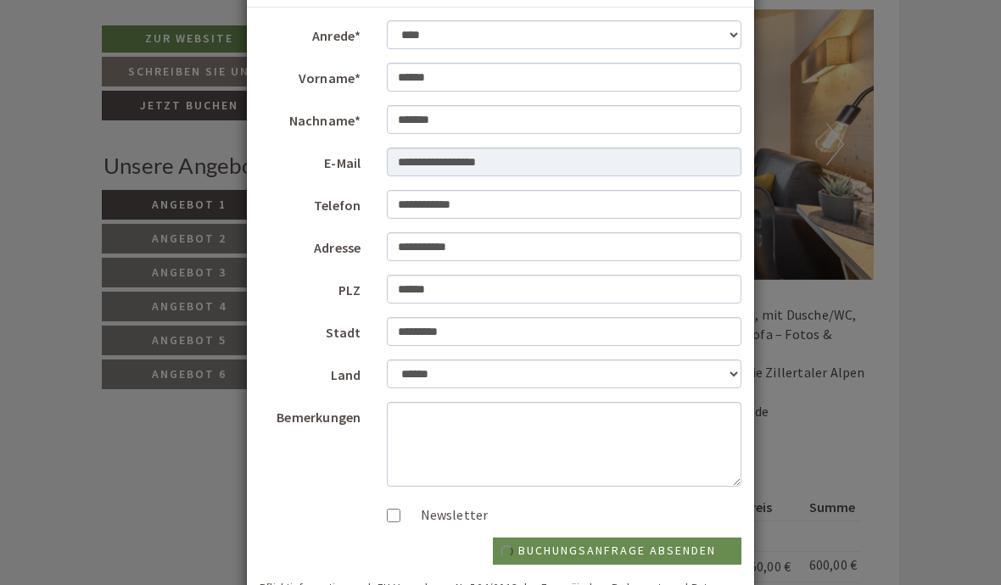
scroll to position [0, 0]
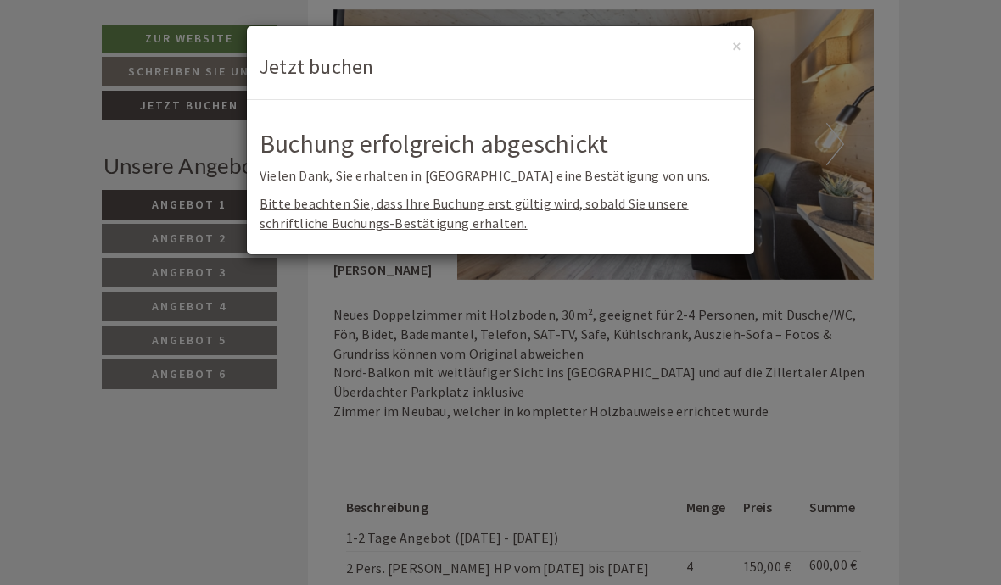
click at [747, 35] on div "× Jetzt buchen" at bounding box center [500, 63] width 507 height 74
click at [740, 38] on button "×" at bounding box center [736, 46] width 9 height 18
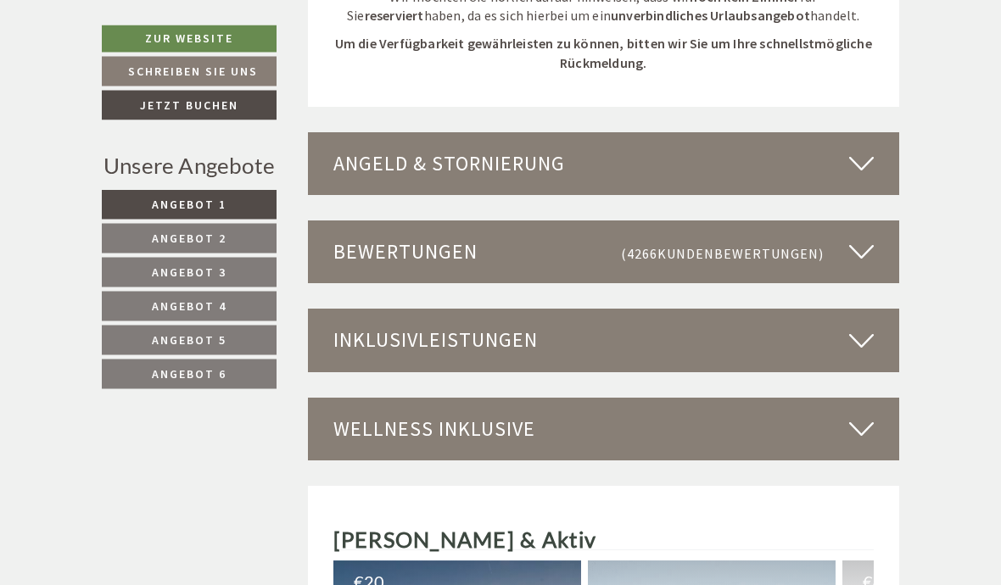
scroll to position [4322, 0]
click at [141, 335] on link "Angebot 5" at bounding box center [189, 341] width 175 height 30
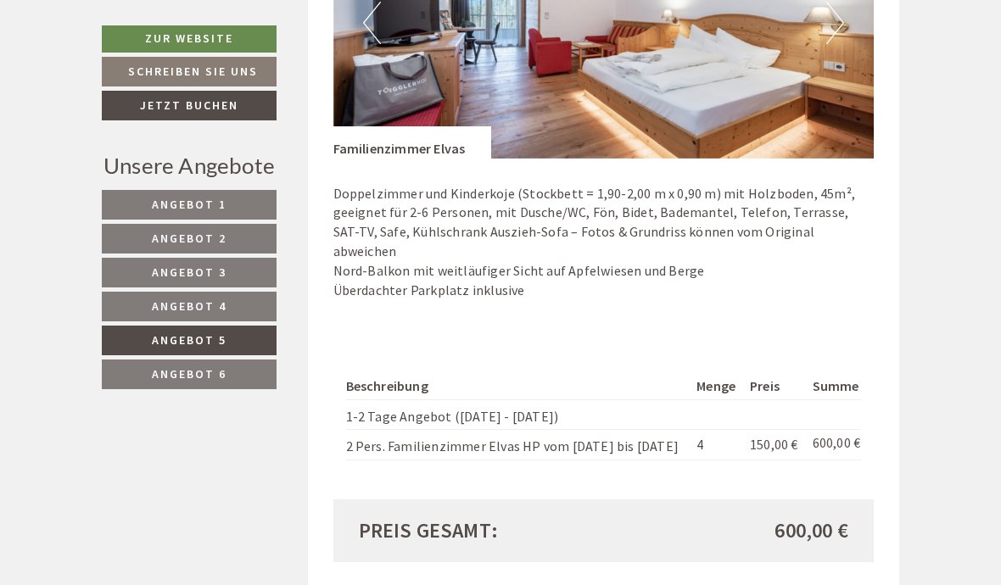
scroll to position [1193, 0]
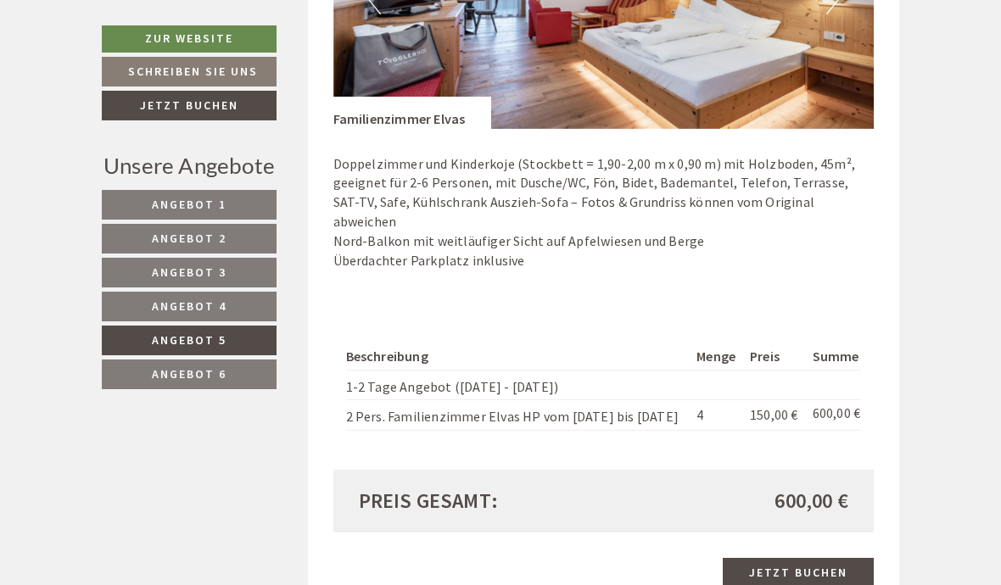
click at [137, 304] on link "Angebot 4" at bounding box center [189, 307] width 175 height 30
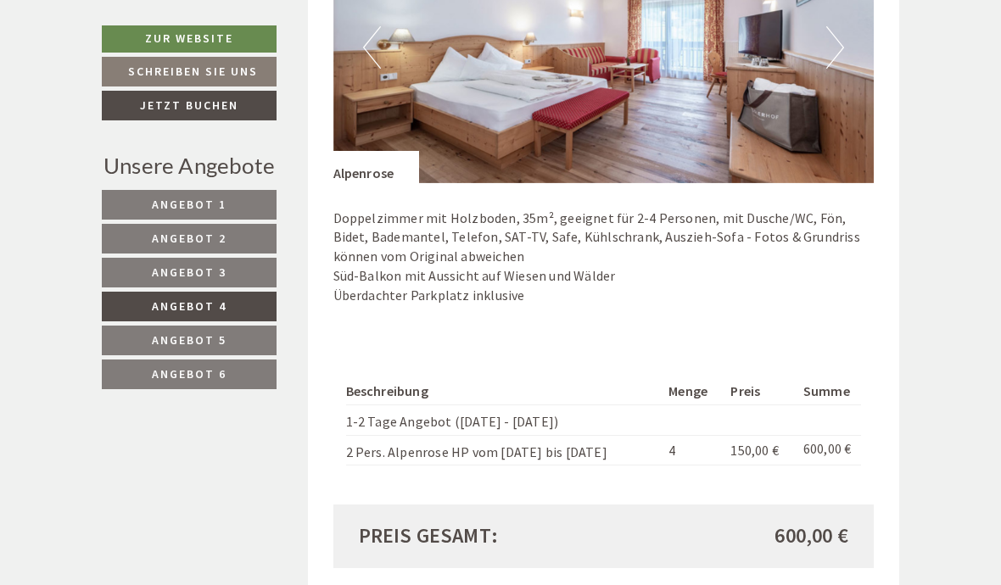
click at [142, 273] on link "Angebot 3" at bounding box center [189, 273] width 175 height 30
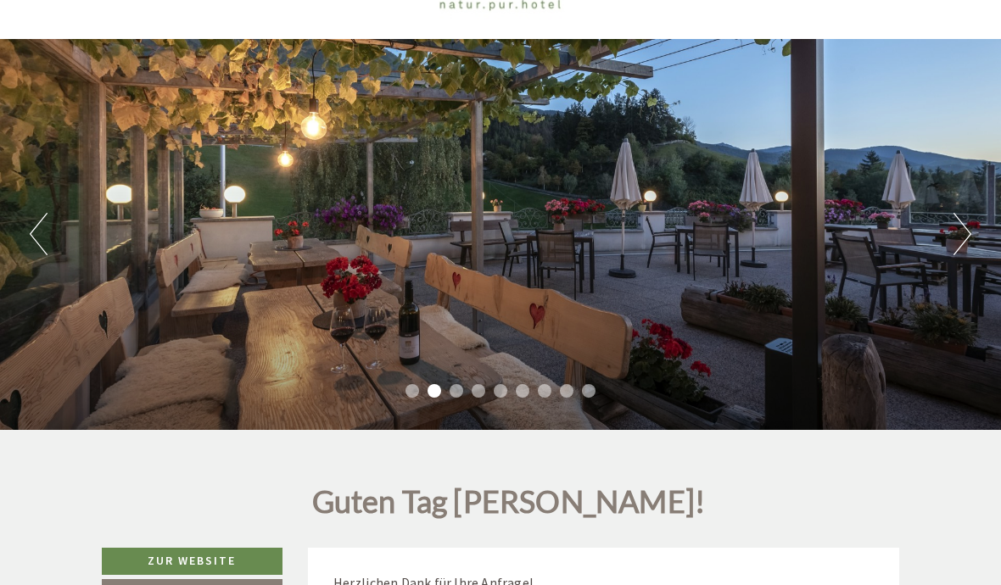
scroll to position [0, 0]
